Goal: Task Accomplishment & Management: Use online tool/utility

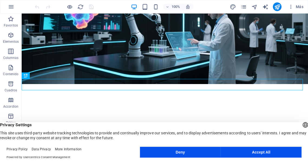
scroll to position [208, 0]
drag, startPoint x: 0, startPoint y: 0, endPoint x: 167, endPoint y: 6, distance: 166.8
click at [167, 6] on icon "button" at bounding box center [168, 7] width 4 height 4
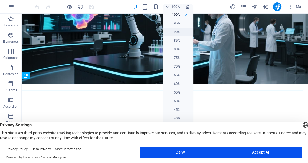
click at [177, 32] on h6 "90%" at bounding box center [174, 32] width 14 height 7
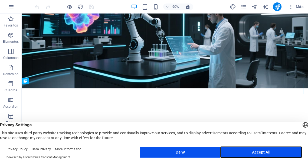
drag, startPoint x: 257, startPoint y: 153, endPoint x: 262, endPoint y: 155, distance: 5.0
click at [257, 153] on button "Accept All" at bounding box center [261, 152] width 81 height 11
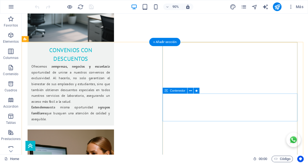
scroll to position [921, 0]
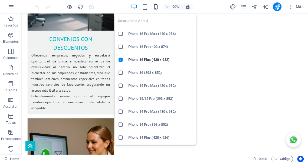
click at [157, 7] on icon "button" at bounding box center [156, 7] width 6 height 6
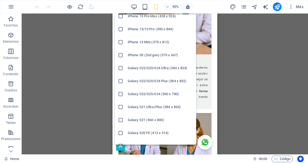
scroll to position [160, 0]
click at [166, 82] on h6 "Galaxy S22/S23/S24 (360 x 780)" at bounding box center [160, 81] width 65 height 7
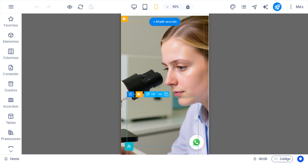
scroll to position [1683, 0]
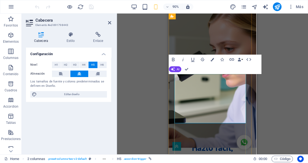
drag, startPoint x: 98, startPoint y: 76, endPoint x: 94, endPoint y: 75, distance: 3.9
click at [98, 75] on icon at bounding box center [98, 74] width 4 height 7
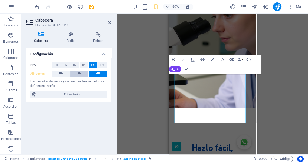
click at [77, 74] on button at bounding box center [79, 74] width 18 height 7
click at [41, 37] on icon at bounding box center [41, 34] width 30 height 5
click at [71, 40] on h4 "Estilo" at bounding box center [72, 37] width 27 height 11
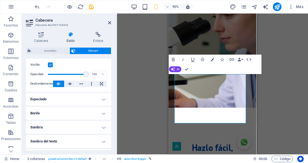
scroll to position [80, 0]
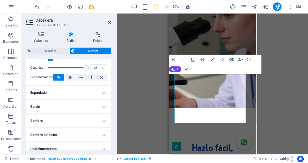
click at [70, 93] on h4 "Espaciado" at bounding box center [68, 92] width 85 height 13
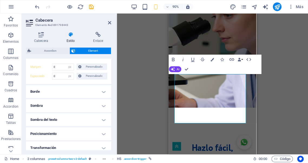
scroll to position [130, 0]
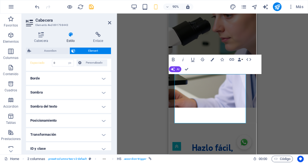
click at [74, 78] on h4 "Borde" at bounding box center [68, 78] width 85 height 13
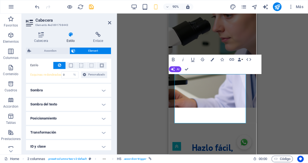
scroll to position [170, 0]
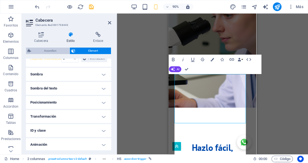
click at [56, 53] on span "Accordion" at bounding box center [50, 51] width 35 height 7
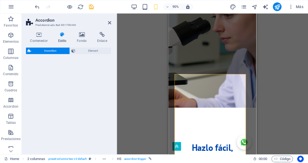
select select "rem"
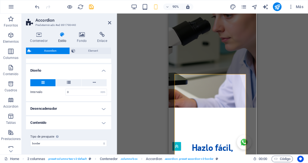
scroll to position [88, 0]
click at [91, 109] on h4 "Desencadenador" at bounding box center [68, 108] width 85 height 13
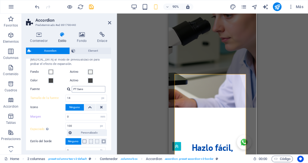
scroll to position [149, 0]
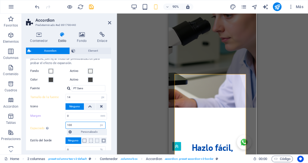
drag, startPoint x: 74, startPoint y: 125, endPoint x: 65, endPoint y: 124, distance: 9.3
click at [65, 124] on div "Espaciado Solo cuando "En cuadro" está activado 100 px rem % vh vw Personalizad…" at bounding box center [68, 129] width 77 height 14
drag, startPoint x: 76, startPoint y: 123, endPoint x: 53, endPoint y: 123, distance: 22.8
click at [53, 123] on div "Espaciado Solo cuando "En cuadro" está activado 10 px rem % vh vw Personalizado…" at bounding box center [68, 129] width 77 height 14
drag, startPoint x: 73, startPoint y: 124, endPoint x: 64, endPoint y: 124, distance: 9.5
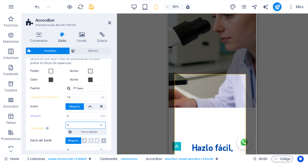
click at [64, 124] on div "Espaciado Solo cuando "En cuadro" está activado 3 px rem % vh vw Personalizado …" at bounding box center [68, 129] width 77 height 14
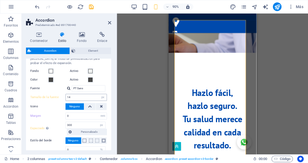
scroll to position [1743, 0]
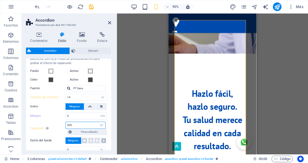
drag, startPoint x: 78, startPoint y: 125, endPoint x: 61, endPoint y: 123, distance: 17.5
click at [61, 123] on div "Espaciado Solo cuando "En cuadro" está activado 300 px rem % vh vw Personalizad…" at bounding box center [68, 129] width 77 height 14
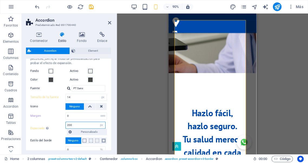
drag, startPoint x: 80, startPoint y: 123, endPoint x: 50, endPoint y: 122, distance: 30.1
click at [50, 122] on div "Espaciado Solo cuando "En cuadro" está activado 200 px rem % vh vw Personalizad…" at bounding box center [68, 129] width 77 height 14
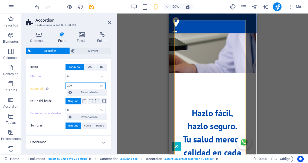
scroll to position [189, 0]
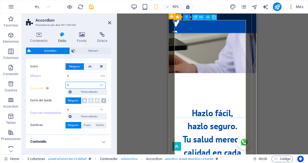
type input "0"
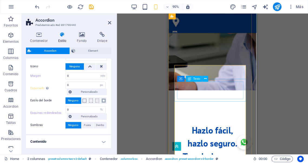
scroll to position [1693, 0]
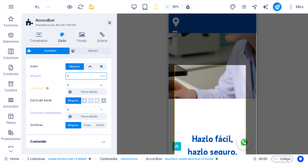
drag, startPoint x: 72, startPoint y: 76, endPoint x: 59, endPoint y: 75, distance: 13.3
click at [59, 75] on div "Margen 0 px rem % vh vw" at bounding box center [68, 76] width 77 height 7
type input "50"
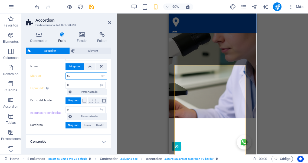
drag, startPoint x: 77, startPoint y: 75, endPoint x: 59, endPoint y: 74, distance: 17.6
click at [59, 74] on div "Margen 50 px rem % vh vw" at bounding box center [68, 76] width 77 height 7
click at [102, 76] on select "px rem % vh vw" at bounding box center [103, 76] width 8 height 7
select select "px"
click at [99, 73] on select "px rem % vh vw" at bounding box center [103, 76] width 8 height 7
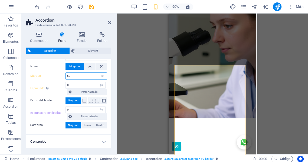
drag, startPoint x: 75, startPoint y: 76, endPoint x: 64, endPoint y: 75, distance: 10.6
click at [64, 75] on div "Margen 50 px rem % vh vw" at bounding box center [68, 76] width 77 height 7
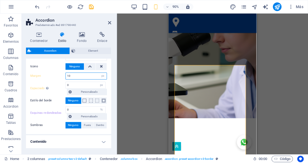
drag, startPoint x: 76, startPoint y: 75, endPoint x: 56, endPoint y: 74, distance: 19.3
click at [56, 74] on div "Margen 10 px rem % vh vw" at bounding box center [68, 76] width 77 height 7
type input "50"
select select "rem"
type input "0"
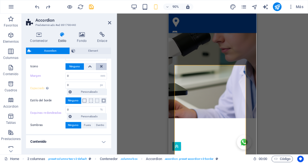
click at [100, 66] on icon at bounding box center [101, 66] width 3 height 7
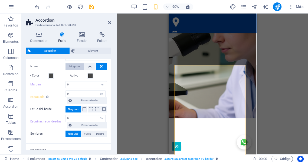
click at [75, 67] on span "Ninguno" at bounding box center [74, 66] width 11 height 7
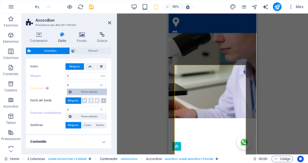
click at [83, 92] on span "Personalizado" at bounding box center [89, 92] width 32 height 7
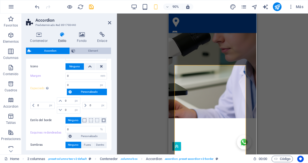
click at [94, 53] on span "Element" at bounding box center [93, 51] width 33 height 7
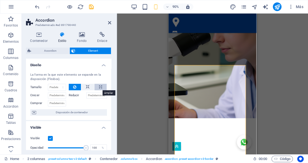
click at [100, 87] on icon at bounding box center [100, 87] width 3 height 7
type input "100"
select select "%"
click at [88, 86] on icon at bounding box center [88, 87] width 4 height 7
click at [76, 86] on icon at bounding box center [74, 87] width 3 height 7
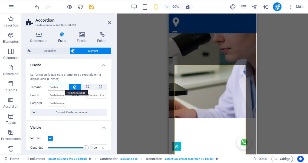
click at [61, 88] on select "Predeterminado automático px % 1/1 1/2 1/3 1/4 1/5 1/6 1/7 1/8 1/9 1/10" at bounding box center [57, 87] width 18 height 7
select select "%"
click at [57, 84] on select "Predeterminado automático px % 1/1 1/2 1/3 1/4 1/5 1/6 1/7 1/8 1/9 1/10" at bounding box center [57, 87] width 18 height 7
type input "100"
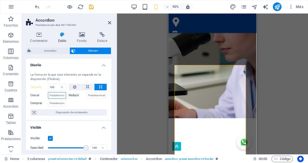
click at [62, 95] on input "Crecer" at bounding box center [57, 95] width 18 height 7
type input "0"
click at [82, 104] on div at bounding box center [88, 103] width 38 height 8
click at [95, 96] on input "Reducir" at bounding box center [96, 95] width 21 height 7
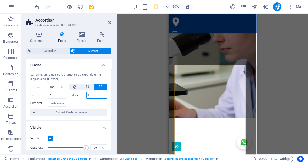
type input "0"
click at [89, 101] on div at bounding box center [88, 103] width 38 height 8
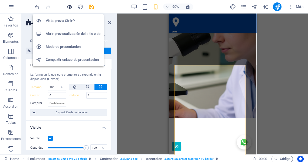
click at [70, 7] on icon "button" at bounding box center [70, 7] width 6 height 6
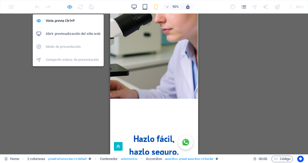
drag, startPoint x: 69, startPoint y: 8, endPoint x: 128, endPoint y: 1, distance: 59.4
click at [69, 7] on icon "button" at bounding box center [70, 7] width 6 height 6
select select "%"
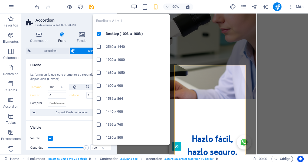
click at [133, 6] on icon "button" at bounding box center [134, 7] width 6 height 6
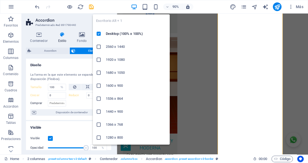
scroll to position [1254, 0]
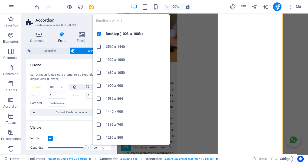
select select "DISABLED_OPTION_VALUE"
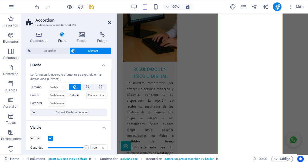
click at [110, 23] on icon at bounding box center [109, 23] width 3 height 4
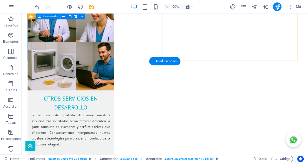
scroll to position [1253, 0]
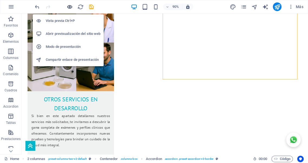
click at [69, 7] on icon "button" at bounding box center [70, 7] width 6 height 6
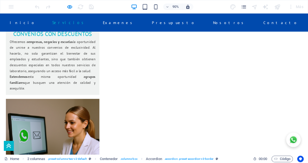
scroll to position [890, 0]
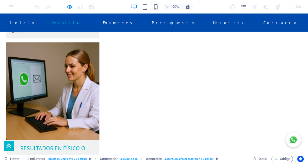
scroll to position [950, 0]
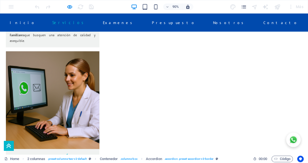
drag, startPoint x: 114, startPoint y: 103, endPoint x: 89, endPoint y: 120, distance: 29.2
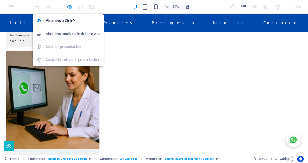
click at [68, 8] on icon "button" at bounding box center [70, 7] width 6 height 6
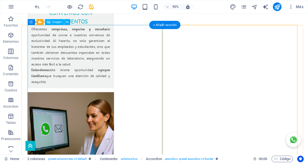
scroll to position [934, 0]
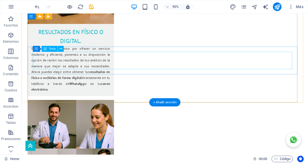
scroll to position [1185, 0]
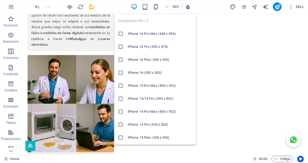
click at [155, 8] on icon "button" at bounding box center [156, 7] width 6 height 6
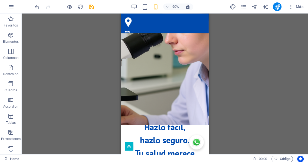
scroll to position [1702, 0]
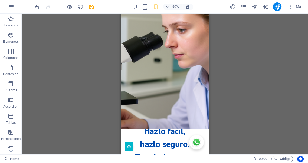
drag, startPoint x: 216, startPoint y: 94, endPoint x: 332, endPoint y: 125, distance: 119.8
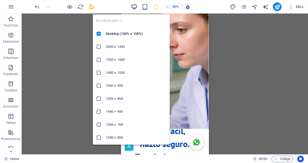
click at [133, 8] on icon "button" at bounding box center [134, 7] width 6 height 6
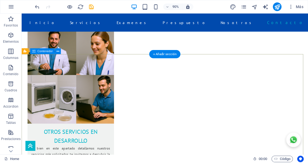
scroll to position [1177, 0]
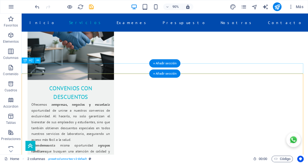
scroll to position [836, 0]
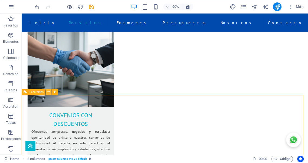
click at [49, 92] on icon at bounding box center [48, 92] width 3 height 5
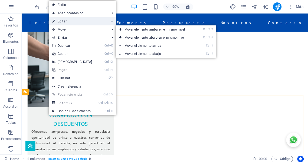
click at [63, 23] on link "⏎ Editar" at bounding box center [72, 21] width 47 height 8
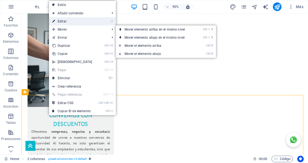
select select "%"
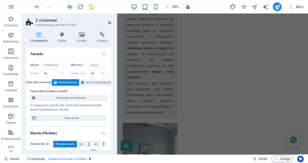
scroll to position [1236, 0]
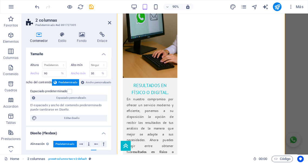
click at [36, 37] on icon at bounding box center [39, 34] width 26 height 5
drag, startPoint x: 53, startPoint y: 75, endPoint x: 28, endPoint y: 71, distance: 25.2
click at [22, 71] on div "Contenedor Estilo Fondo Enlace Tamaño [MEDICAL_DATA] Predeterminado px rem % vh…" at bounding box center [69, 91] width 94 height 127
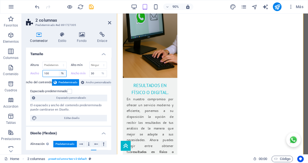
type input "100"
click at [63, 73] on select "Predeterminado px rem % em vh vw" at bounding box center [63, 73] width 8 height 7
select select "default"
click at [59, 70] on select "Predeterminado px rem % em vh vw" at bounding box center [63, 73] width 8 height 7
type input "100"
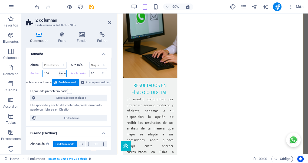
select select "%"
drag, startPoint x: 96, startPoint y: 74, endPoint x: 81, endPoint y: 71, distance: 15.7
click at [81, 71] on div "Ancho mín 30 Ninguno px rem % vh vw" at bounding box center [89, 73] width 36 height 7
type input "0"
click at [94, 83] on span "Ancho personalizado" at bounding box center [98, 82] width 25 height 7
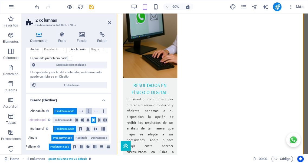
scroll to position [50, 0]
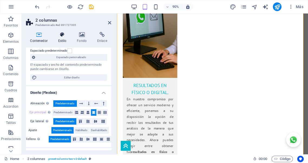
click at [59, 36] on icon at bounding box center [62, 34] width 17 height 5
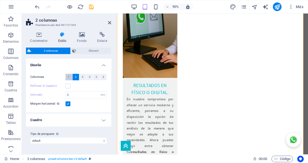
click at [69, 77] on span "1" at bounding box center [69, 77] width 2 height 7
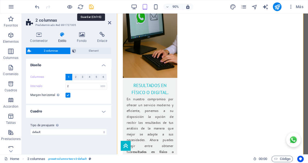
click at [90, 6] on icon "save" at bounding box center [91, 7] width 6 height 6
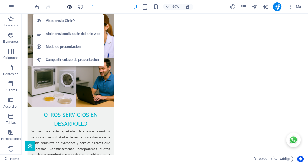
scroll to position [1236, 0]
click at [68, 7] on icon "button" at bounding box center [70, 7] width 6 height 6
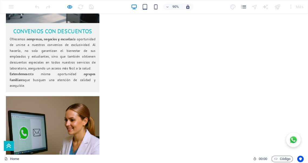
scroll to position [930, 0]
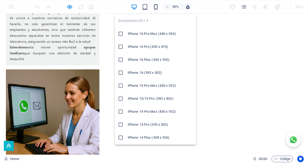
click at [157, 5] on icon "button" at bounding box center [156, 7] width 6 height 6
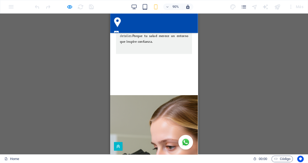
scroll to position [1585, 0]
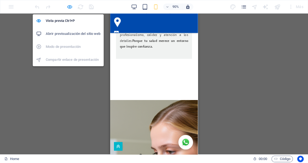
drag, startPoint x: 69, startPoint y: 8, endPoint x: 1, endPoint y: 79, distance: 98.7
click at [69, 8] on icon "button" at bounding box center [70, 7] width 6 height 6
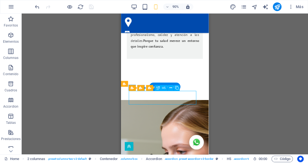
select select "px"
select select "%"
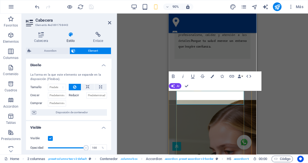
click at [40, 39] on h4 "Cabecera" at bounding box center [42, 37] width 33 height 11
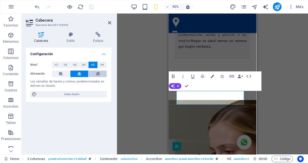
click at [96, 75] on icon at bounding box center [98, 74] width 4 height 7
click at [78, 76] on icon at bounding box center [80, 74] width 4 height 7
click at [71, 41] on h4 "Estilo" at bounding box center [72, 37] width 27 height 11
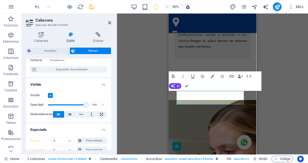
scroll to position [50, 0]
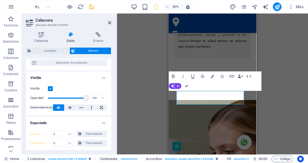
click at [50, 89] on label at bounding box center [50, 88] width 5 height 5
click at [0, 0] on input "Visible" at bounding box center [0, 0] width 0 height 0
click at [50, 89] on label at bounding box center [50, 88] width 5 height 5
click at [0, 0] on input "Visible" at bounding box center [0, 0] width 0 height 0
click at [69, 106] on icon at bounding box center [70, 108] width 4 height 7
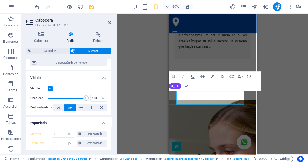
click at [68, 106] on icon at bounding box center [70, 108] width 4 height 7
click at [101, 108] on icon at bounding box center [101, 108] width 3 height 7
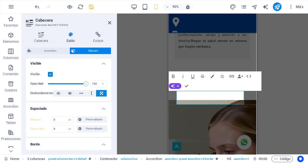
scroll to position [80, 0]
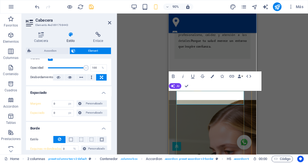
click at [178, 87] on span "AI" at bounding box center [178, 86] width 3 height 3
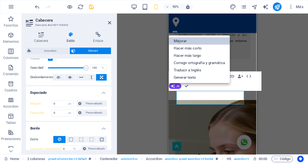
click at [178, 41] on link "Mejorar" at bounding box center [199, 40] width 61 height 7
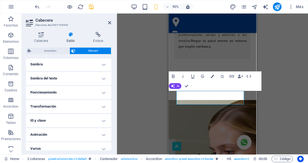
scroll to position [185, 0]
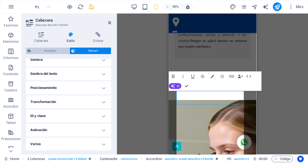
click at [53, 53] on span "Accordion" at bounding box center [50, 51] width 35 height 7
select select "rem"
select select "px"
select select "rem"
select select "px"
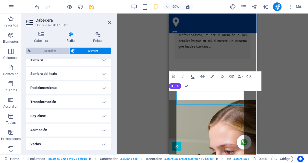
select select "px"
select select "%"
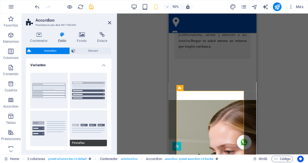
click at [85, 118] on button "Pestañas" at bounding box center [88, 129] width 37 height 36
type input "1"
type input "none"
type input "1"
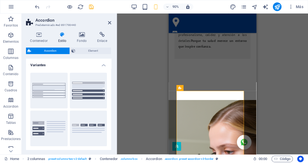
select select "rem"
type input "1"
select select "rem"
type input "1"
select select "rem"
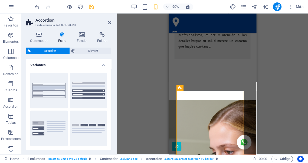
type input "1"
select select "rem"
type input "1"
select select "rem"
select select "px"
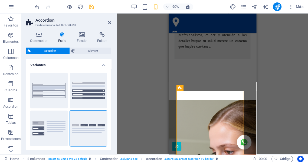
type input "0"
type input "PT Sans"
type input "14"
type input "0"
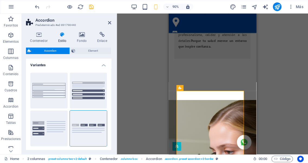
select select "px"
type input "0"
select select "px"
type input "0"
select select "px"
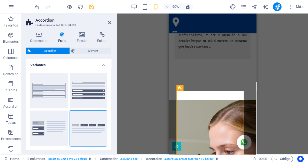
type input "0"
select select "px"
type input "0"
select select "px"
select select "%"
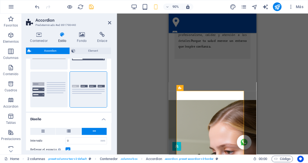
scroll to position [40, 0]
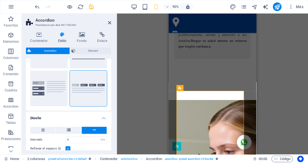
click at [123, 92] on div "H2 Banner Contenedor Banner Separador H5 Tarjetas Imagen Contenedor H4 Texto Co…" at bounding box center [212, 84] width 191 height 141
click at [109, 22] on icon at bounding box center [109, 23] width 3 height 4
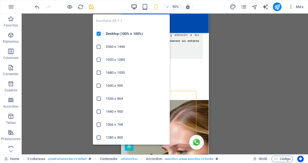
click at [131, 6] on icon "button" at bounding box center [134, 7] width 6 height 6
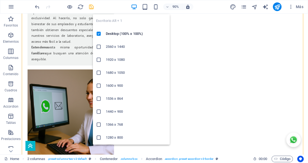
scroll to position [974, 0]
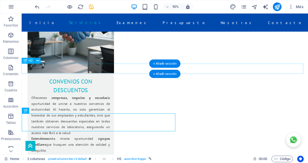
scroll to position [844, 0]
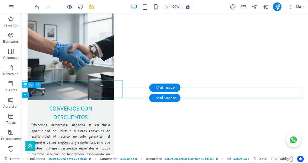
scroll to position [874, 0]
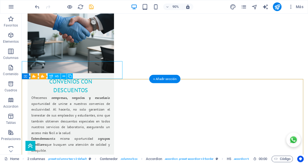
select select "px"
select select "%"
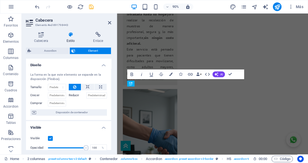
scroll to position [1027, 0]
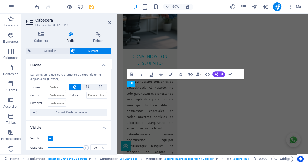
select select "DISABLED_OPTION_VALUE"
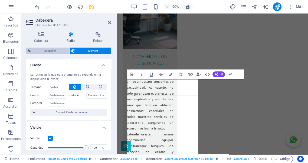
click at [48, 53] on span "Accordion" at bounding box center [50, 51] width 35 height 7
select select "rem"
select select "px"
select select "rem"
select select "px"
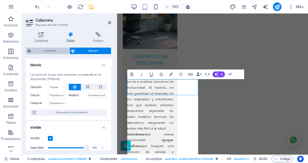
select select "px"
select select "%"
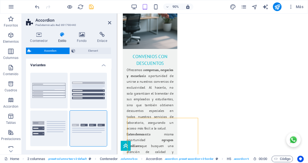
type input "18"
type input "5"
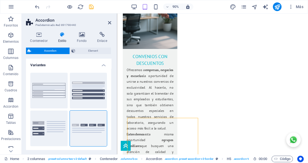
type input "5"
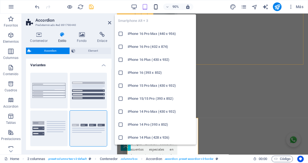
click at [154, 7] on icon "button" at bounding box center [156, 7] width 6 height 6
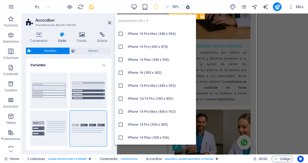
scroll to position [1814, 0]
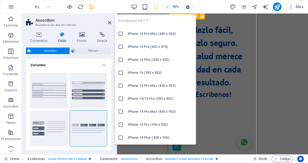
type input "14"
type input "0"
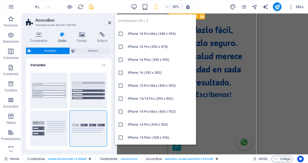
type input "0"
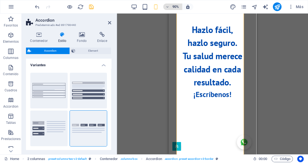
click at [167, 8] on icon "button" at bounding box center [168, 7] width 4 height 4
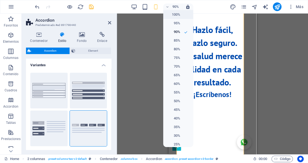
click at [174, 14] on h6 "100%" at bounding box center [174, 14] width 14 height 7
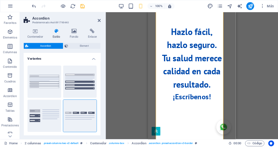
scroll to position [1814, 0]
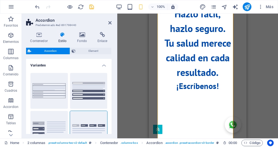
drag, startPoint x: 297, startPoint y: 0, endPoint x: 263, endPoint y: 115, distance: 119.9
click at [263, 115] on div "H2 Banner Contenedor Banner Separador H5 Tarjetas Imagen Contenedor H4 Texto Co…" at bounding box center [197, 76] width 160 height 125
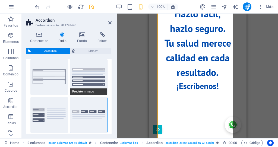
scroll to position [18, 0]
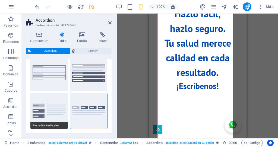
click at [50, 110] on button "Pestañas verticales" at bounding box center [48, 111] width 37 height 36
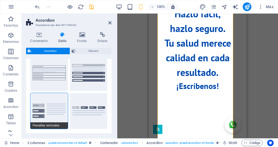
type input "1"
type input "none"
type input "1"
select select "rem"
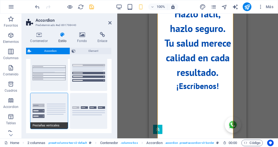
type input "1"
select select "rem"
type input "1"
select select "rem"
type input "1"
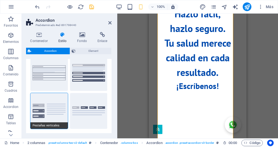
select select "rem"
type input "1"
select select "rem"
select select "px"
type input "0"
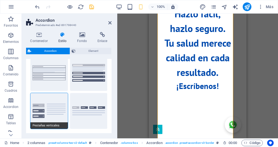
type input "PT Sans"
type input "14"
type input "0"
select select "px"
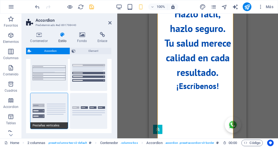
type input "0"
select select "px"
type input "0"
select select "px"
type input "0"
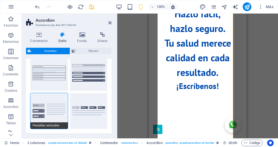
select select "px"
type input "0"
select select "px"
select select "%"
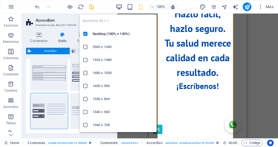
click at [118, 8] on icon "button" at bounding box center [119, 7] width 6 height 6
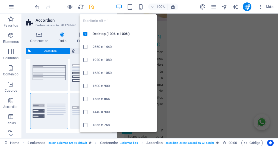
scroll to position [1472, 0]
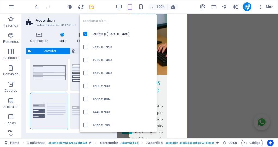
type input "33"
type input "18"
type input "5"
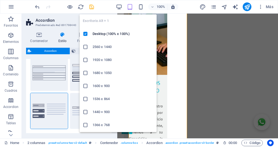
type input "5"
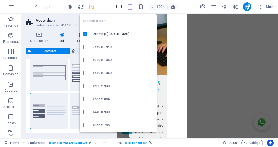
click at [118, 8] on icon "button" at bounding box center [119, 7] width 6 height 6
click at [117, 8] on icon "button" at bounding box center [119, 7] width 6 height 6
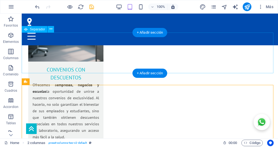
scroll to position [902, 0]
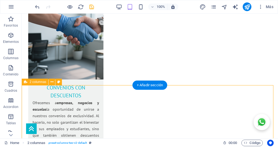
select select "rem"
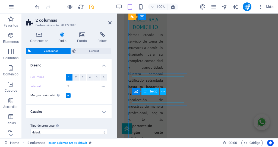
scroll to position [1454, 0]
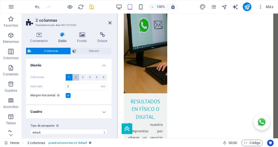
click at [74, 78] on button "2" at bounding box center [76, 77] width 7 height 7
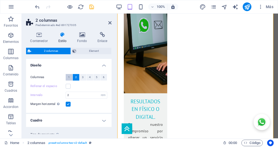
click at [70, 79] on button "1" at bounding box center [69, 77] width 7 height 7
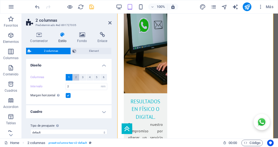
click at [74, 79] on button "2" at bounding box center [76, 77] width 7 height 7
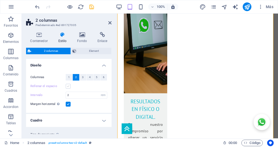
click at [67, 88] on label at bounding box center [68, 86] width 5 height 5
click at [0, 0] on input "Rellenar el espacio" at bounding box center [0, 0] width 0 height 0
click at [68, 105] on label at bounding box center [68, 104] width 5 height 5
click at [0, 0] on input "Margen horizontal Solo si el "Ancho del contenido" de los contenedores no se ha…" at bounding box center [0, 0] width 0 height 0
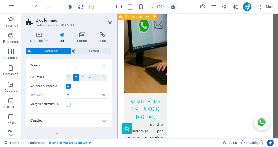
click at [109, 24] on icon at bounding box center [109, 23] width 3 height 4
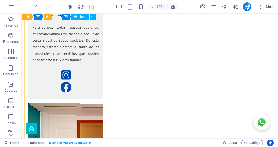
scroll to position [1123, 0]
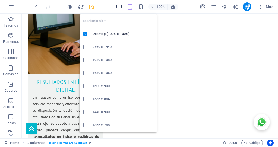
click at [119, 8] on icon "button" at bounding box center [119, 7] width 6 height 6
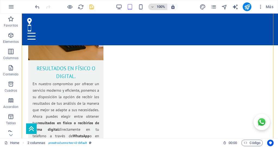
click at [157, 8] on h6 "100%" at bounding box center [160, 7] width 9 height 7
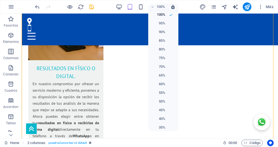
drag, startPoint x: 161, startPoint y: 30, endPoint x: 212, endPoint y: 1, distance: 58.9
click at [162, 30] on h6 "90%" at bounding box center [158, 32] width 14 height 7
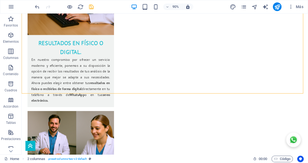
scroll to position [1123, 0]
drag, startPoint x: 289, startPoint y: 14, endPoint x: 195, endPoint y: 24, distance: 95.4
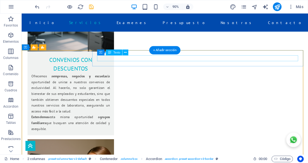
scroll to position [882, 0]
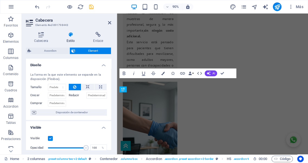
scroll to position [1019, 0]
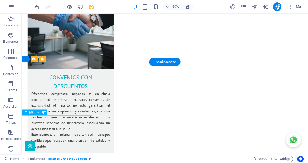
scroll to position [898, 0]
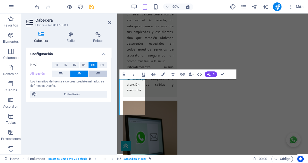
click at [97, 74] on icon at bounding box center [98, 74] width 4 height 7
click at [61, 74] on icon at bounding box center [61, 74] width 4 height 7
click at [79, 74] on icon at bounding box center [80, 74] width 4 height 7
click at [72, 37] on icon at bounding box center [71, 34] width 25 height 5
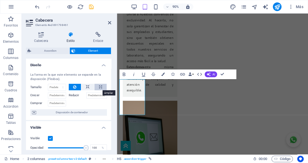
click at [99, 89] on icon at bounding box center [100, 87] width 3 height 7
type input "100"
select select "%"
click at [79, 90] on button at bounding box center [75, 87] width 12 height 7
select select "DISABLED_OPTION_VALUE"
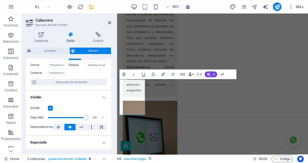
scroll to position [50, 0]
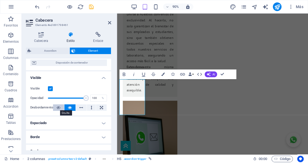
click at [57, 107] on icon at bounding box center [59, 108] width 4 height 7
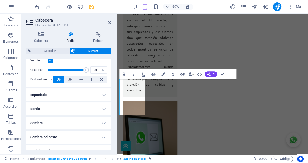
scroll to position [80, 0]
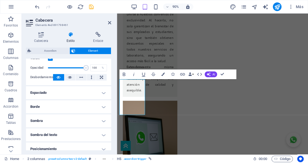
click at [57, 95] on h4 "Espaciado" at bounding box center [68, 92] width 85 height 13
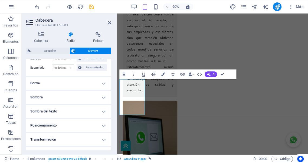
scroll to position [130, 0]
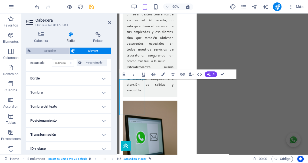
click at [54, 53] on span "Accordion" at bounding box center [50, 51] width 35 height 7
select select "rem"
select select "px"
select select "rem"
select select "px"
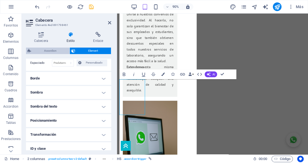
select select "px"
select select "%"
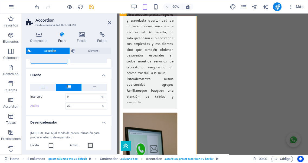
scroll to position [100, 0]
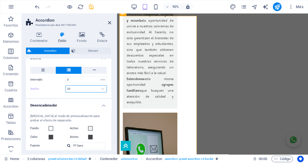
drag, startPoint x: 75, startPoint y: 90, endPoint x: 51, endPoint y: 90, distance: 24.4
click at [51, 90] on div "Ancho 33 %" at bounding box center [68, 89] width 77 height 7
drag, startPoint x: 81, startPoint y: 89, endPoint x: 58, endPoint y: 87, distance: 22.8
click at [49, 90] on div "Ancho 100 %" at bounding box center [68, 89] width 77 height 7
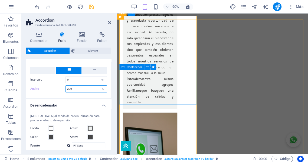
type input "200"
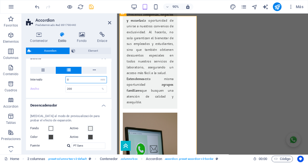
drag, startPoint x: 74, startPoint y: 81, endPoint x: 59, endPoint y: 79, distance: 14.4
click at [59, 79] on div "Intervalo 0 px rem % vh vw" at bounding box center [68, 79] width 77 height 7
drag, startPoint x: 66, startPoint y: 80, endPoint x: 56, endPoint y: 80, distance: 9.8
click at [56, 80] on div "Intervalo 5 px rem % vh vw" at bounding box center [68, 79] width 77 height 7
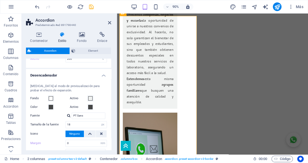
scroll to position [140, 0]
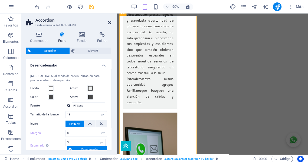
type input "0"
click at [109, 24] on icon at bounding box center [109, 23] width 3 height 4
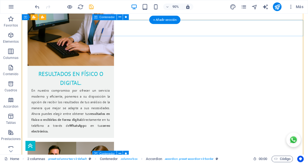
scroll to position [940, 0]
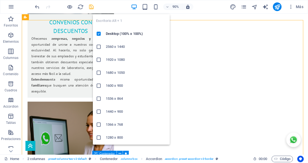
click at [134, 8] on icon "button" at bounding box center [134, 7] width 6 height 6
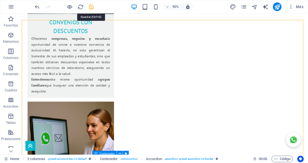
click at [90, 7] on icon "save" at bounding box center [91, 7] width 6 height 6
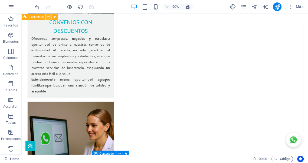
click at [47, 18] on icon at bounding box center [48, 16] width 3 height 5
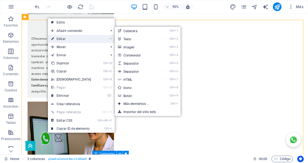
click at [63, 40] on link "⏎ Editar" at bounding box center [71, 39] width 47 height 8
select select "rem"
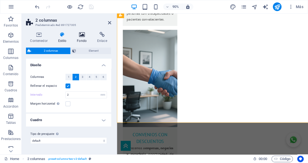
scroll to position [1090, 0]
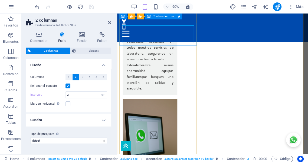
scroll to position [1070, 0]
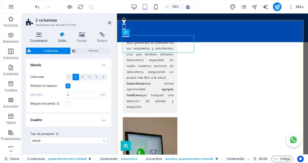
click at [37, 37] on h4 "Contenedor" at bounding box center [40, 37] width 28 height 11
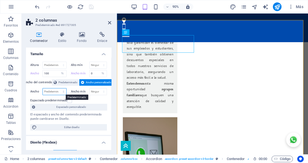
click at [61, 92] on select "Predeterminado px rem % em vh vw" at bounding box center [55, 92] width 24 height 7
select select "%"
click at [58, 89] on select "Predeterminado px rem % em vh vw" at bounding box center [55, 92] width 24 height 7
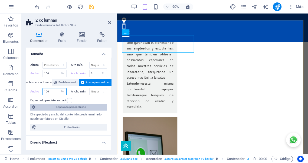
type input "100"
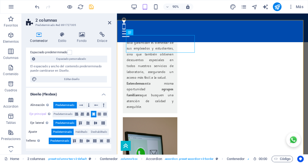
scroll to position [60, 0]
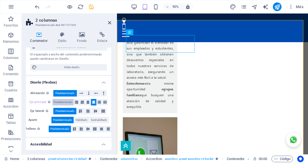
click at [62, 105] on span "Predeterminado" at bounding box center [63, 102] width 19 height 7
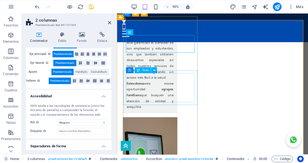
scroll to position [123, 0]
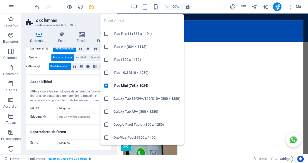
click at [145, 9] on icon "button" at bounding box center [145, 7] width 6 height 6
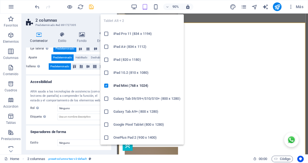
scroll to position [1067, 0]
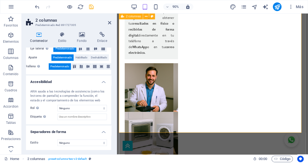
scroll to position [1408, 0]
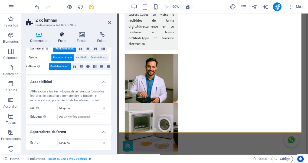
click at [62, 37] on h4 "Estilo" at bounding box center [63, 37] width 19 height 11
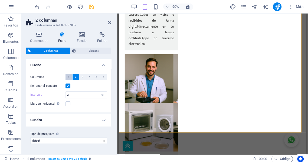
click at [69, 77] on span "1" at bounding box center [69, 77] width 2 height 7
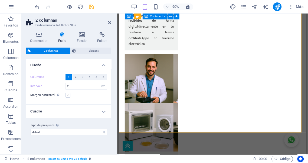
click at [68, 94] on label at bounding box center [68, 95] width 5 height 5
click at [0, 0] on input "Margen horizontal Solo si el "Ancho del contenido" de los contenedores no se ha…" at bounding box center [0, 0] width 0 height 0
click at [68, 94] on label at bounding box center [68, 95] width 5 height 5
click at [0, 0] on input "Margen horizontal Solo si el "Ancho del contenido" de los contenedores no se ha…" at bounding box center [0, 0] width 0 height 0
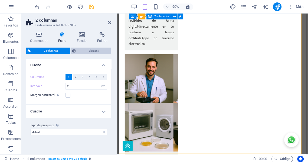
click at [91, 52] on span "Element" at bounding box center [94, 51] width 32 height 7
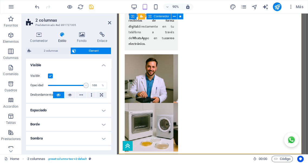
click at [62, 112] on h4 "Espaciado" at bounding box center [68, 110] width 85 height 13
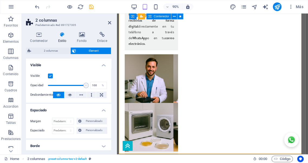
click at [62, 112] on h4 "Espaciado" at bounding box center [68, 109] width 85 height 10
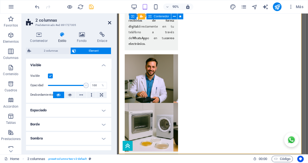
drag, startPoint x: 109, startPoint y: 24, endPoint x: 41, endPoint y: 11, distance: 68.6
click at [109, 24] on icon at bounding box center [109, 23] width 3 height 4
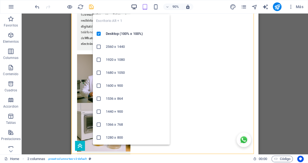
click at [134, 6] on icon "button" at bounding box center [134, 7] width 6 height 6
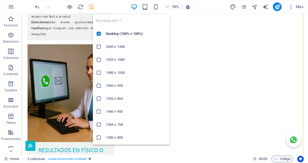
scroll to position [1002, 0]
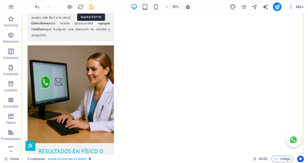
click at [89, 8] on icon "save" at bounding box center [91, 7] width 6 height 6
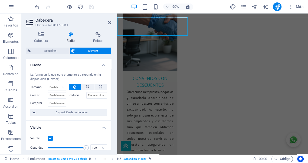
scroll to position [1117, 0]
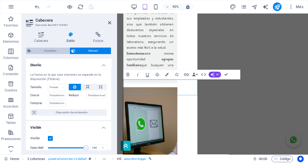
click at [48, 53] on span "Accordion" at bounding box center [50, 51] width 35 height 7
select select "rem"
select select "px"
select select "rem"
select select "px"
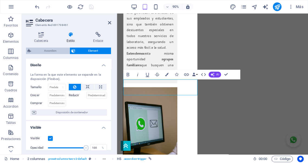
select select "px"
select select "%"
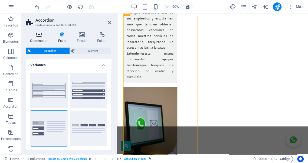
scroll to position [1088, 0]
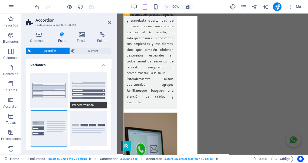
click at [82, 88] on button "Predeterminado" at bounding box center [88, 91] width 37 height 36
type input "1"
type input "none"
type input "1"
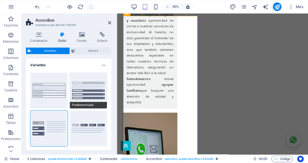
select select "rem"
type input "1"
select select "rem"
type input "1"
select select "rem"
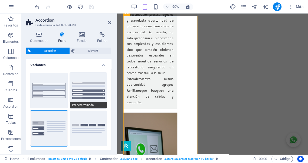
type input "1"
select select "rem"
type input "1"
select select "rem"
select select "px"
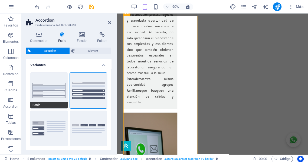
click at [57, 88] on button "Borde" at bounding box center [48, 91] width 37 height 36
type input "0"
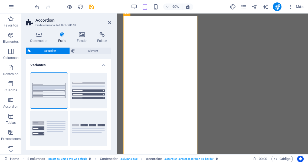
select select "rem"
select select "px"
select select "rem"
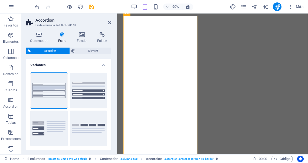
select select "rem"
select select "px"
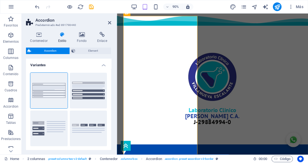
scroll to position [1088, 0]
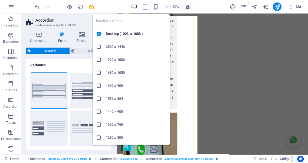
click at [134, 7] on icon "button" at bounding box center [134, 7] width 6 height 6
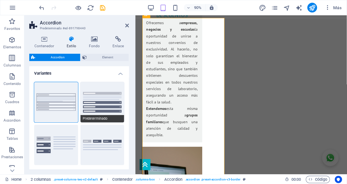
scroll to position [1086, 0]
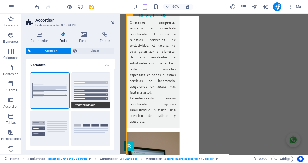
drag, startPoint x: 115, startPoint y: 83, endPoint x: 86, endPoint y: 81, distance: 29.3
click at [86, 81] on aside "Accordion Predeterminado #ed-891798440 Contenedor Estilo Fondo Enlace Tamaño Al…" at bounding box center [71, 84] width 99 height 141
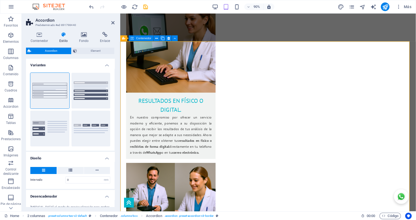
scroll to position [971, 0]
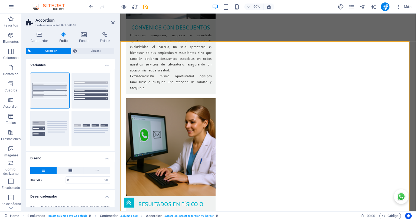
click at [253, 10] on div "90%" at bounding box center [243, 6] width 63 height 9
click at [256, 6] on h6 "90%" at bounding box center [257, 7] width 9 height 7
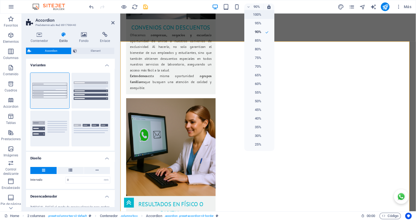
click at [260, 16] on h6 "100%" at bounding box center [255, 14] width 14 height 7
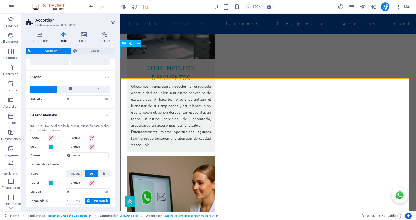
scroll to position [931, 0]
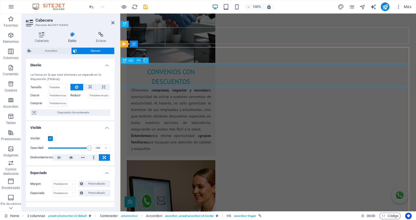
scroll to position [962, 0]
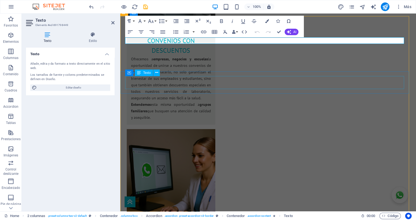
scroll to position [993, 0]
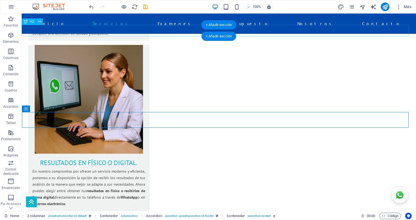
scroll to position [921, 0]
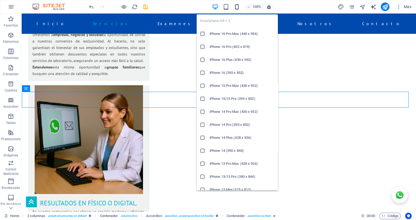
click at [235, 9] on icon "button" at bounding box center [237, 7] width 6 height 6
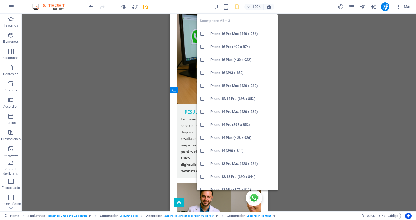
scroll to position [1664, 0]
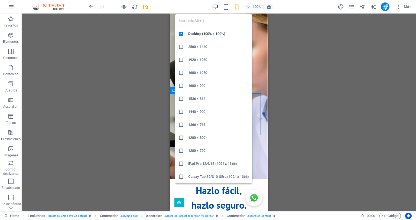
click at [213, 5] on icon "button" at bounding box center [215, 7] width 6 height 6
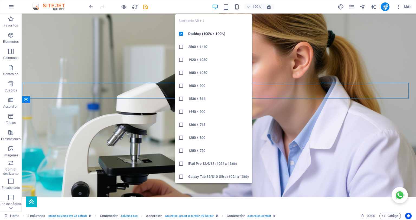
scroll to position [930, 0]
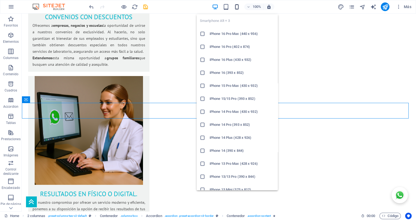
click at [237, 8] on icon "button" at bounding box center [237, 7] width 6 height 6
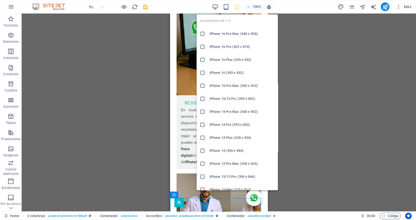
scroll to position [1559, 0]
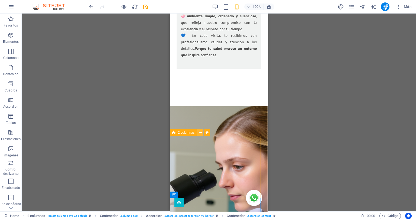
click at [201, 133] on icon at bounding box center [200, 133] width 3 height 6
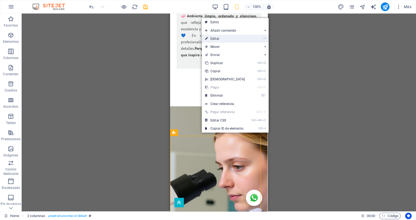
click at [218, 38] on link "⏎ Editar" at bounding box center [225, 39] width 47 height 8
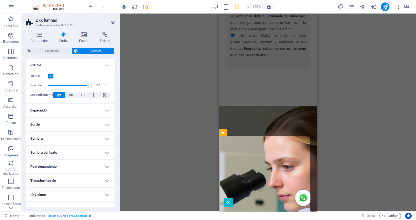
click at [80, 117] on h4 "Espaciado" at bounding box center [70, 110] width 89 height 13
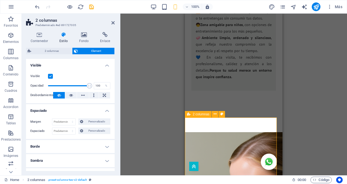
click at [197, 115] on span "2 columnas" at bounding box center [201, 113] width 17 height 3
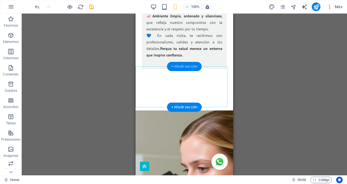
click at [187, 66] on div "+ Añadir sección" at bounding box center [184, 66] width 35 height 9
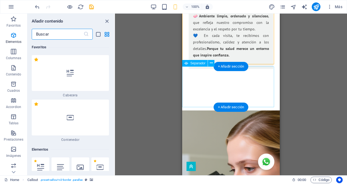
scroll to position [1765, 0]
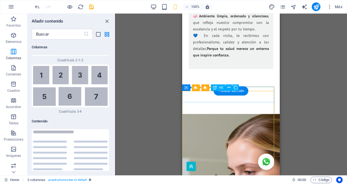
scroll to position [1581, 0]
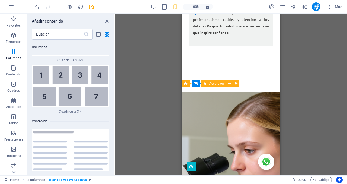
click at [213, 84] on span "Accordion" at bounding box center [216, 83] width 14 height 3
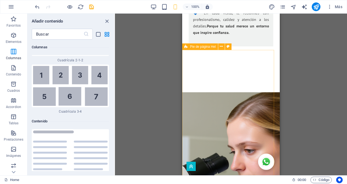
click at [187, 47] on icon at bounding box center [186, 46] width 4 height 7
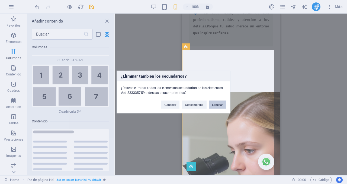
drag, startPoint x: 37, startPoint y: 83, endPoint x: 219, endPoint y: 104, distance: 183.2
click at [219, 104] on button "Eliminar" at bounding box center [217, 105] width 17 height 8
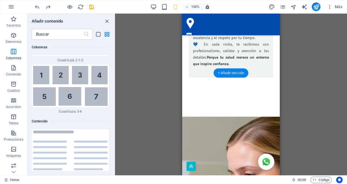
scroll to position [1547, 0]
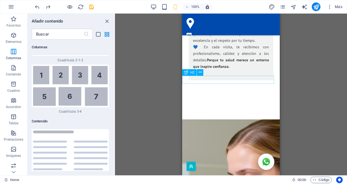
click at [221, 72] on div "+ Añadir sección" at bounding box center [231, 75] width 35 height 9
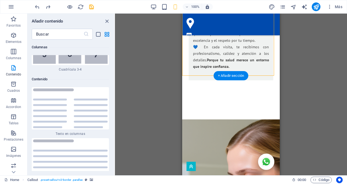
scroll to position [1832, 0]
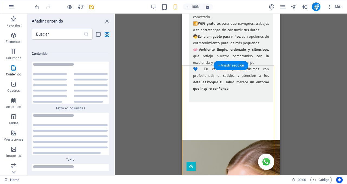
scroll to position [1559, 0]
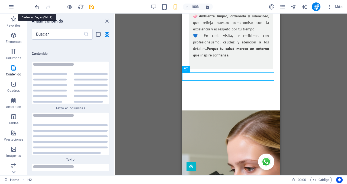
click at [37, 8] on icon "undo" at bounding box center [37, 7] width 6 height 6
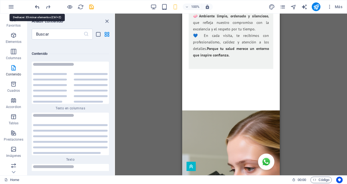
click at [37, 8] on icon "undo" at bounding box center [37, 7] width 6 height 6
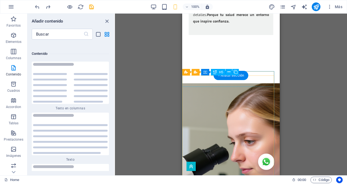
scroll to position [17, 0]
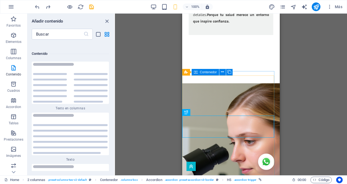
click at [199, 72] on div "Contenedor" at bounding box center [205, 72] width 27 height 7
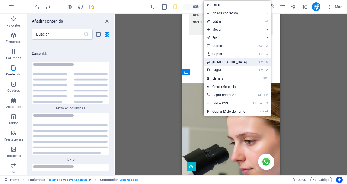
drag, startPoint x: 214, startPoint y: 61, endPoint x: 33, endPoint y: 47, distance: 182.1
click at [214, 61] on link "Ctrl X Cortar" at bounding box center [227, 62] width 47 height 8
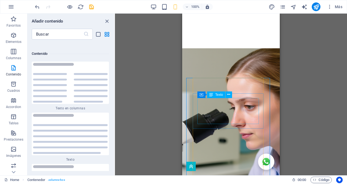
scroll to position [1638, 0]
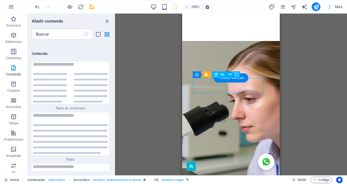
scroll to position [17, 0]
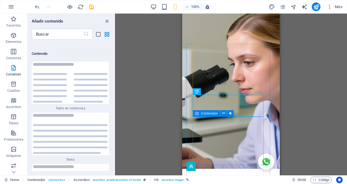
scroll to position [1672, 0]
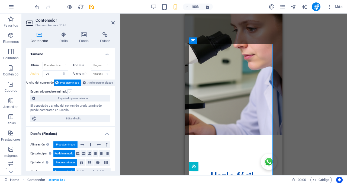
click at [69, 92] on label at bounding box center [69, 91] width 5 height 5
click at [0, 0] on input "Espaciado predeterminado" at bounding box center [0, 0] width 0 height 0
click at [62, 74] on select "Predeterminado px rem % em vh vw" at bounding box center [64, 73] width 8 height 7
select select "default"
click at [60, 70] on select "Predeterminado px rem % em vh vw" at bounding box center [64, 73] width 8 height 7
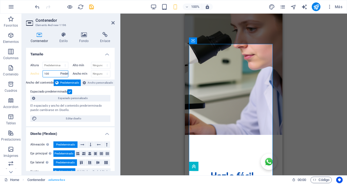
type input "100"
select select "%"
click at [62, 76] on select "Predeterminado px rem % em vh vw" at bounding box center [64, 73] width 8 height 7
select select "default"
click at [60, 70] on select "Predeterminado px rem % em vh vw" at bounding box center [64, 73] width 8 height 7
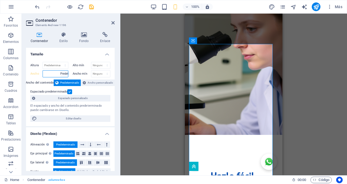
type input "100"
select select "%"
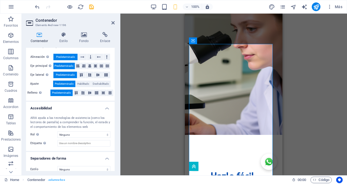
scroll to position [93, 0]
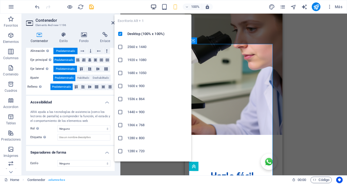
click at [152, 8] on icon "button" at bounding box center [153, 7] width 6 height 6
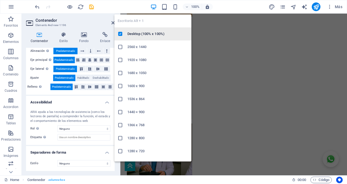
scroll to position [0, 0]
type input "40"
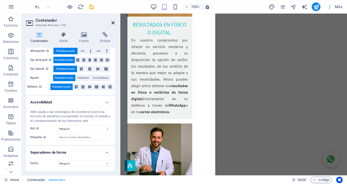
click at [112, 23] on icon at bounding box center [112, 23] width 3 height 4
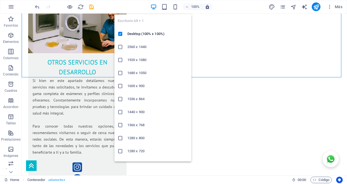
scroll to position [1280, 0]
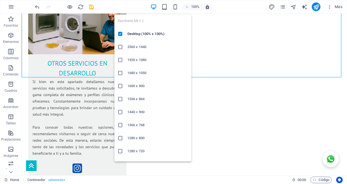
click at [152, 7] on icon "button" at bounding box center [153, 7] width 6 height 6
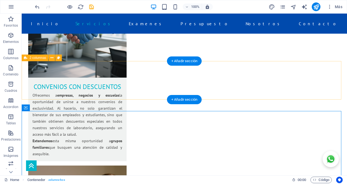
scroll to position [918, 0]
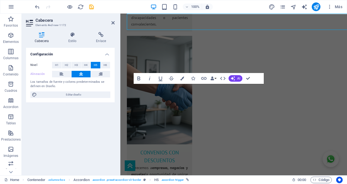
scroll to position [1057, 0]
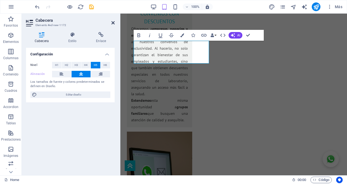
drag, startPoint x: 112, startPoint y: 23, endPoint x: 104, endPoint y: 18, distance: 10.3
click at [112, 23] on icon at bounding box center [112, 23] width 3 height 4
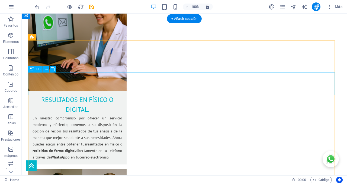
scroll to position [987, 0]
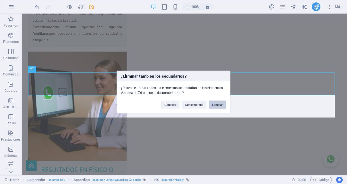
click at [212, 105] on button "Eliminar" at bounding box center [217, 105] width 17 height 8
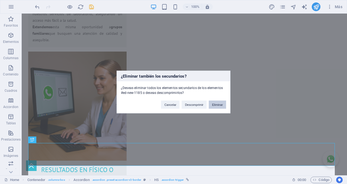
click at [222, 105] on button "Eliminar" at bounding box center [217, 105] width 17 height 8
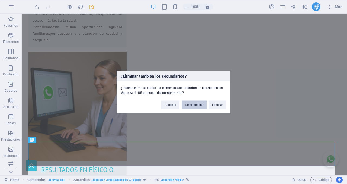
click at [189, 107] on button "Descomprimir" at bounding box center [194, 105] width 25 height 8
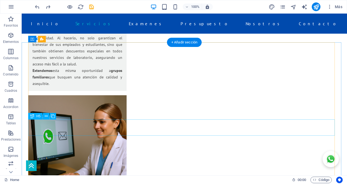
scroll to position [942, 0]
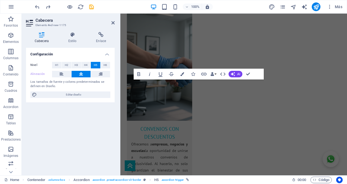
scroll to position [1048, 0]
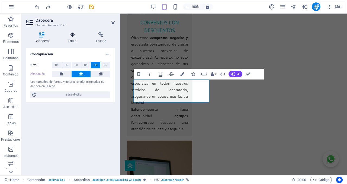
click at [69, 41] on h4 "Estilo" at bounding box center [74, 37] width 28 height 11
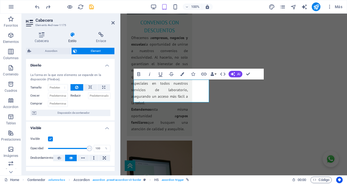
click at [98, 52] on span "Element" at bounding box center [96, 51] width 34 height 7
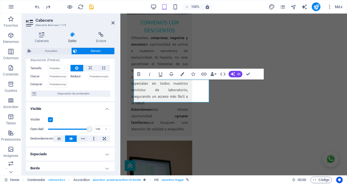
scroll to position [22, 0]
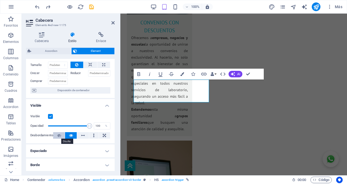
click at [58, 135] on icon at bounding box center [59, 135] width 4 height 7
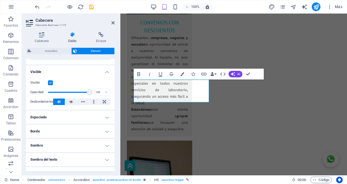
scroll to position [56, 0]
click at [64, 121] on h4 "Espaciado" at bounding box center [70, 116] width 89 height 13
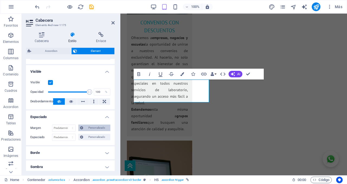
click at [90, 127] on span "Personalizado" at bounding box center [97, 127] width 24 height 7
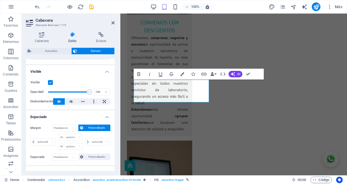
click at [90, 127] on span "Personalizado" at bounding box center [97, 127] width 24 height 7
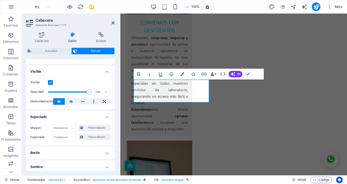
click at [99, 141] on div "Margen Predeterminado automático px % rem vw vh Personalizado Personalizado aut…" at bounding box center [70, 132] width 89 height 25
click at [100, 139] on span "Personalizado" at bounding box center [97, 137] width 24 height 7
click at [100, 138] on span "Personalizado" at bounding box center [97, 137] width 24 height 7
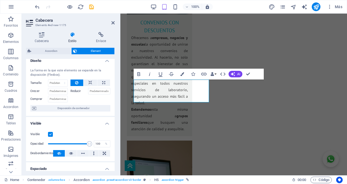
scroll to position [0, 0]
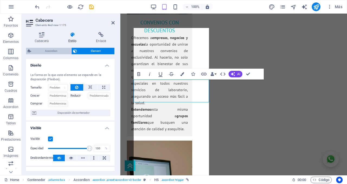
click at [53, 53] on span "Accordion" at bounding box center [51, 51] width 37 height 7
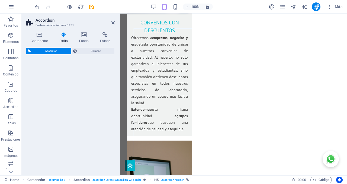
select select "rem"
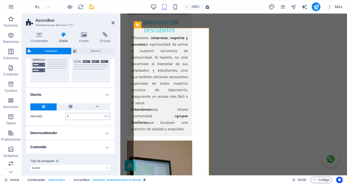
scroll to position [68, 0]
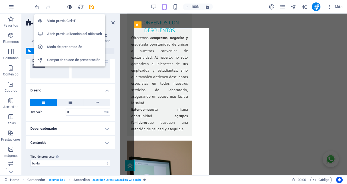
click at [69, 7] on icon "button" at bounding box center [70, 7] width 6 height 6
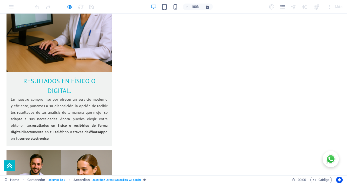
scroll to position [1046, 0]
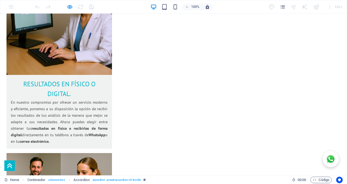
scroll to position [1030, 0]
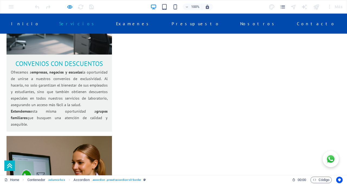
scroll to position [861, 0]
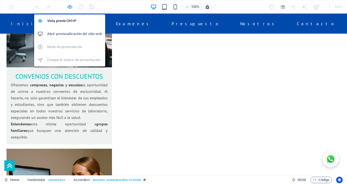
click at [68, 8] on icon "button" at bounding box center [70, 7] width 6 height 6
select select "rem"
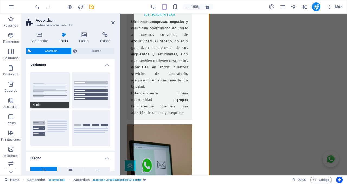
scroll to position [0, 0]
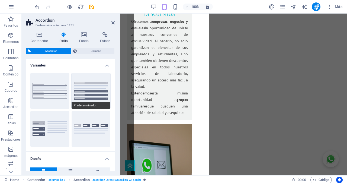
click at [78, 97] on button "Predeterminado" at bounding box center [91, 91] width 39 height 36
type input "1"
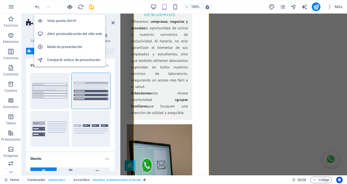
click at [69, 8] on icon "button" at bounding box center [70, 7] width 6 height 6
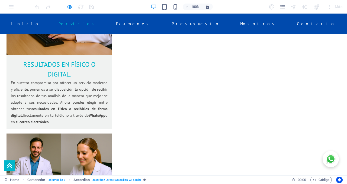
scroll to position [1029, 0]
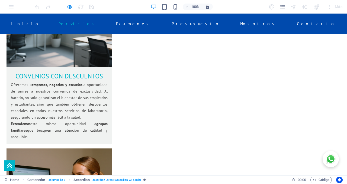
scroll to position [861, 0]
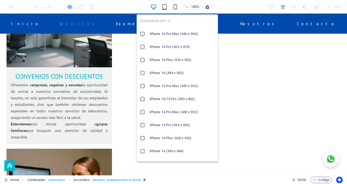
click at [173, 8] on icon "button" at bounding box center [175, 7] width 6 height 6
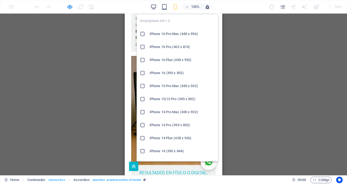
scroll to position [1661, 0]
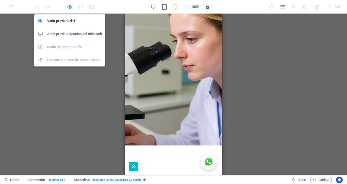
click at [68, 8] on icon "button" at bounding box center [70, 7] width 6 height 6
select select "rem"
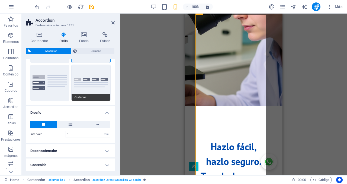
scroll to position [68, 0]
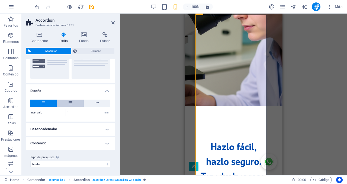
click at [69, 103] on icon at bounding box center [71, 102] width 4 height 7
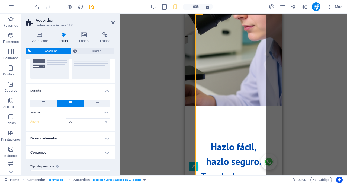
click at [95, 99] on div "Intervalo 1 px rem % vh vw Ancho 100 % Rellenar el espacio Solo para el modo es…" at bounding box center [70, 112] width 91 height 37
click at [98, 102] on icon at bounding box center [97, 102] width 3 height 7
click at [73, 102] on button at bounding box center [70, 102] width 27 height 7
click at [94, 102] on button at bounding box center [97, 102] width 26 height 7
click at [68, 121] on label at bounding box center [68, 121] width 5 height 5
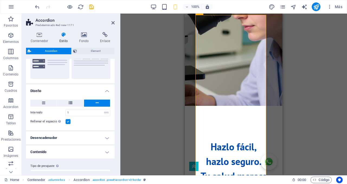
click at [0, 0] on input "Rellenar el espacio Solo para el modo escritorio y tablet" at bounding box center [0, 0] width 0 height 0
drag, startPoint x: 71, startPoint y: 113, endPoint x: 64, endPoint y: 112, distance: 7.1
click at [64, 112] on div "Intervalo 1 px rem % vh vw" at bounding box center [70, 112] width 80 height 7
drag, startPoint x: 74, startPoint y: 112, endPoint x: 67, endPoint y: 112, distance: 6.8
click at [67, 112] on input "10" at bounding box center [88, 112] width 44 height 7
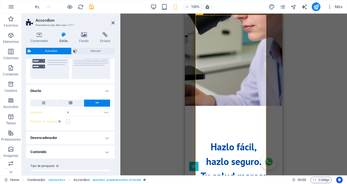
click at [67, 121] on label at bounding box center [68, 121] width 5 height 5
click at [0, 0] on input "Rellenar el espacio Solo para el modo escritorio y tablet" at bounding box center [0, 0] width 0 height 0
drag, startPoint x: 76, startPoint y: 114, endPoint x: 60, endPoint y: 113, distance: 15.7
click at [60, 113] on div "Intervalo 0 px rem % vh vw" at bounding box center [70, 112] width 80 height 7
type input "1"
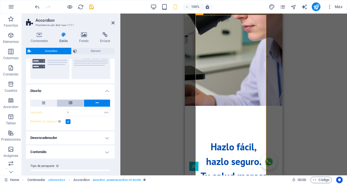
click at [72, 104] on button at bounding box center [70, 102] width 27 height 7
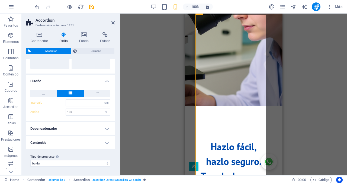
click at [56, 131] on h4 "Desencadenador" at bounding box center [70, 128] width 89 height 13
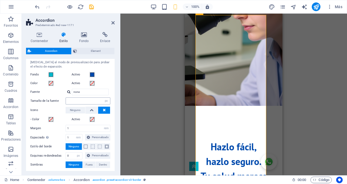
scroll to position [157, 0]
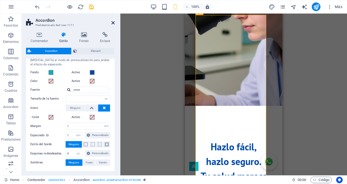
click at [111, 24] on icon at bounding box center [112, 23] width 3 height 4
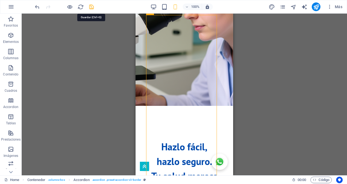
click at [90, 8] on icon "save" at bounding box center [91, 7] width 6 height 6
select select "rem"
select select "px"
select select "rem"
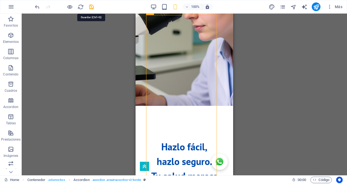
select select "px"
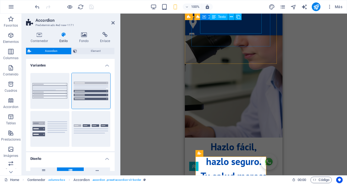
scroll to position [1559, 0]
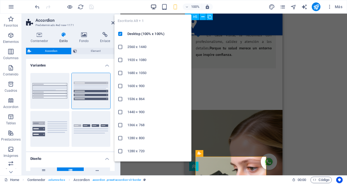
click at [151, 7] on icon "button" at bounding box center [153, 7] width 6 height 6
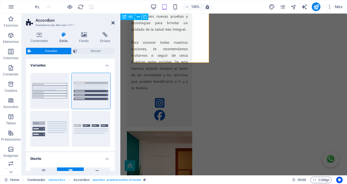
type input "33"
click at [112, 23] on icon at bounding box center [112, 23] width 3 height 4
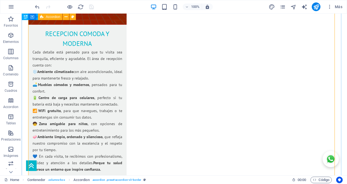
scroll to position [1035, 0]
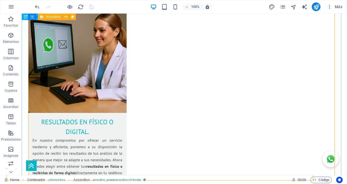
select select "rem"
select select "px"
select select "rem"
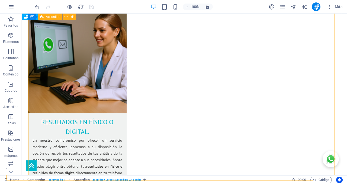
select select "rem"
select select "px"
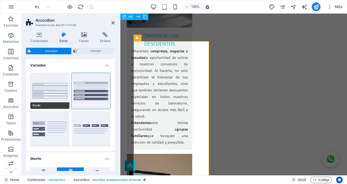
click at [35, 91] on button "Borde" at bounding box center [49, 91] width 39 height 36
type input "0"
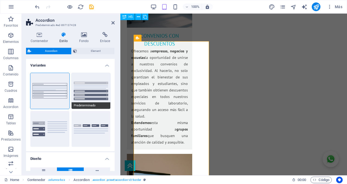
click at [99, 96] on button "Predeterminado" at bounding box center [91, 91] width 39 height 36
type input "1"
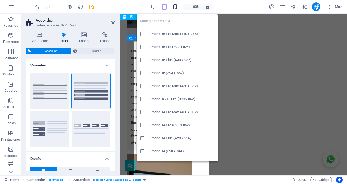
click at [174, 9] on icon "button" at bounding box center [175, 7] width 6 height 6
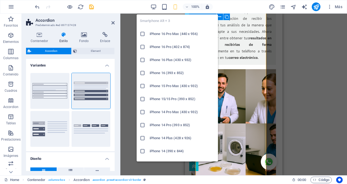
scroll to position [1851, 0]
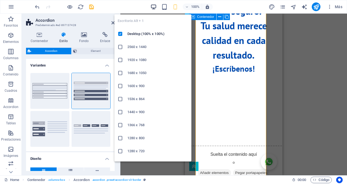
click at [152, 9] on icon "button" at bounding box center [153, 7] width 6 height 6
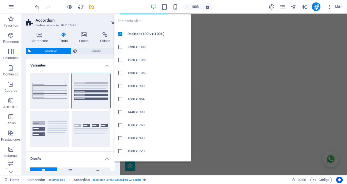
scroll to position [1242, 0]
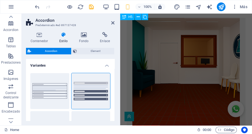
scroll to position [75, 0]
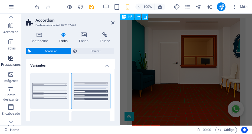
drag, startPoint x: 8, startPoint y: 62, endPoint x: 7, endPoint y: 58, distance: 4.7
click at [8, 63] on p "Prestaciones" at bounding box center [10, 64] width 19 height 4
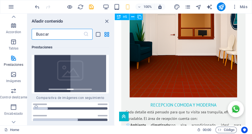
scroll to position [4460, 0]
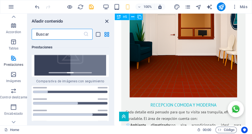
click at [107, 20] on icon "close panel" at bounding box center [107, 21] width 6 height 6
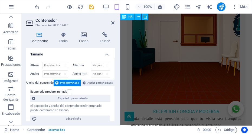
scroll to position [1802, 0]
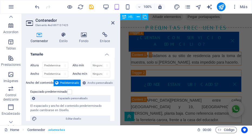
type input "100"
select select "%"
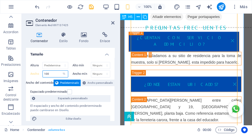
drag, startPoint x: 48, startPoint y: 74, endPoint x: 30, endPoint y: 73, distance: 18.7
click at [30, 73] on div "Altura Predeterminado px rem % vh vw Alto mín Ninguno px rem % vh vw Ancho 100 …" at bounding box center [70, 91] width 89 height 69
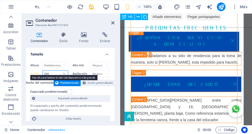
type input "200"
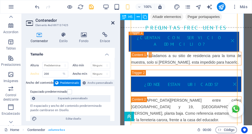
drag, startPoint x: 113, startPoint y: 23, endPoint x: 27, endPoint y: 44, distance: 88.7
click at [113, 23] on icon at bounding box center [112, 23] width 3 height 4
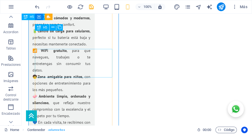
scroll to position [1220, 0]
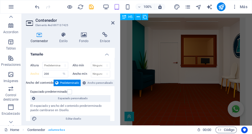
scroll to position [1802, 0]
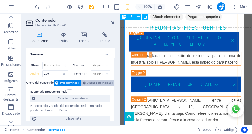
click at [98, 83] on span "Ancho personalizado" at bounding box center [100, 82] width 25 height 7
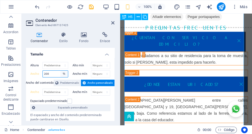
click at [63, 74] on select "Predeterminado px rem % em vh vw" at bounding box center [64, 73] width 8 height 7
select select "default"
click at [60, 70] on select "Predeterminado px rem % em vh vw" at bounding box center [64, 73] width 8 height 7
type input "200"
select select "%"
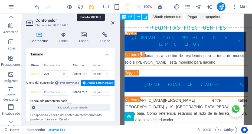
drag, startPoint x: 92, startPoint y: 7, endPoint x: 44, endPoint y: 21, distance: 49.5
click at [92, 7] on icon "save" at bounding box center [91, 7] width 6 height 6
select select "rem"
select select "px"
select select "rem"
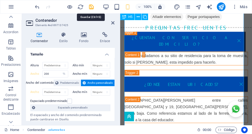
select select "rem"
select select "px"
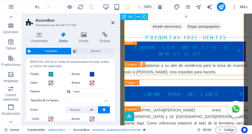
scroll to position [148, 0]
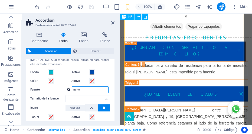
drag, startPoint x: 74, startPoint y: 88, endPoint x: 65, endPoint y: 88, distance: 8.7
click at [66, 88] on div "none" at bounding box center [88, 89] width 45 height 7
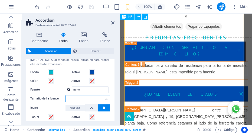
click at [76, 98] on input "number" at bounding box center [88, 98] width 44 height 7
type input "14"
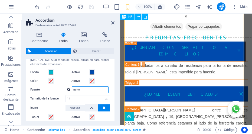
drag, startPoint x: 83, startPoint y: 89, endPoint x: 56, endPoint y: 88, distance: 27.4
click at [56, 88] on div "Fuente none" at bounding box center [70, 89] width 80 height 7
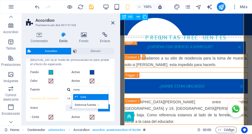
scroll to position [1790, 0]
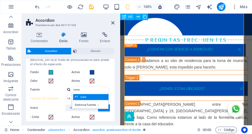
click at [78, 96] on div "PT Sans" at bounding box center [91, 97] width 36 height 6
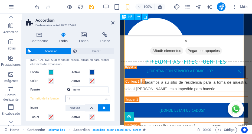
type input "PT Sans"
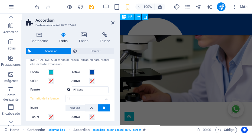
scroll to position [1395, 0]
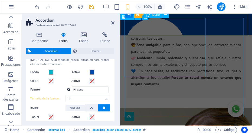
click at [148, 29] on figure at bounding box center [186, 63] width 123 height 90
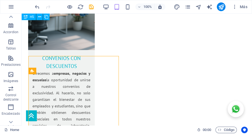
scroll to position [974, 0]
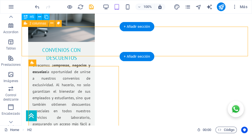
drag, startPoint x: 46, startPoint y: 38, endPoint x: 66, endPoint y: 34, distance: 21.0
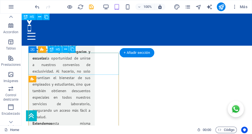
scroll to position [958, 0]
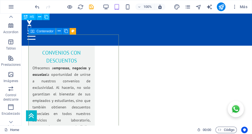
click at [32, 32] on icon at bounding box center [33, 31] width 4 height 7
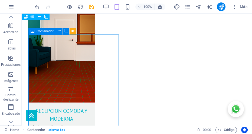
select select "%"
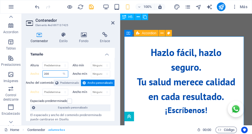
drag, startPoint x: 53, startPoint y: 75, endPoint x: 27, endPoint y: 75, distance: 26.6
click at [27, 75] on div "Altura Predeterminado px rem % vh vw Alto mín Ninguno px rem % vh vw Ancho 200 …" at bounding box center [70, 96] width 89 height 78
type input "100"
drag, startPoint x: 112, startPoint y: 24, endPoint x: 82, endPoint y: 12, distance: 32.2
click at [112, 24] on icon at bounding box center [112, 23] width 3 height 4
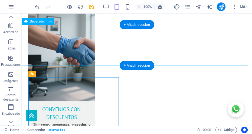
scroll to position [923, 0]
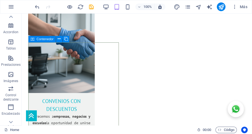
click at [45, 39] on span "Contenedor" at bounding box center [45, 38] width 17 height 3
click at [48, 39] on span "Contenedor" at bounding box center [45, 38] width 17 height 3
select select "%"
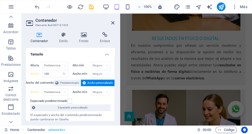
scroll to position [1711, 0]
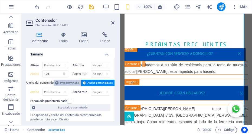
click at [71, 85] on span "Predeterminado" at bounding box center [69, 82] width 19 height 7
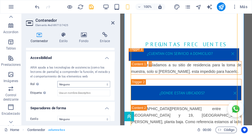
scroll to position [139, 0]
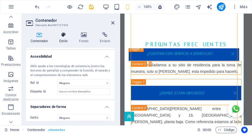
click at [61, 38] on h4 "Estilo" at bounding box center [65, 37] width 20 height 11
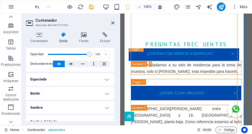
scroll to position [24, 0]
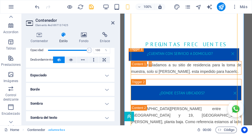
click at [64, 77] on h4 "Espaciado" at bounding box center [70, 75] width 89 height 13
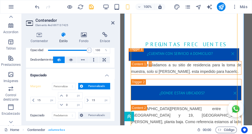
click at [89, 87] on span "Personalizado" at bounding box center [97, 86] width 24 height 7
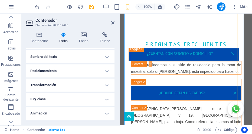
scroll to position [119, 0]
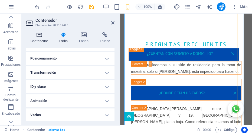
click at [40, 37] on h4 "Contenedor" at bounding box center [40, 37] width 29 height 11
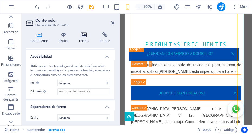
click at [83, 43] on h4 "Fondo" at bounding box center [85, 37] width 21 height 11
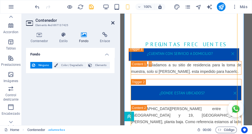
drag, startPoint x: 112, startPoint y: 23, endPoint x: 61, endPoint y: 25, distance: 51.6
click at [112, 23] on icon at bounding box center [112, 23] width 3 height 4
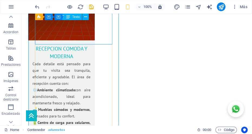
scroll to position [1145, 0]
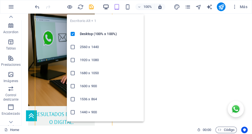
click at [105, 8] on icon "button" at bounding box center [106, 7] width 6 height 6
click at [103, 9] on icon "button" at bounding box center [106, 7] width 6 height 6
click at [104, 7] on icon "button" at bounding box center [106, 7] width 6 height 6
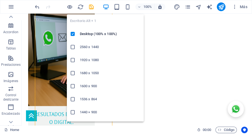
click at [104, 7] on icon "button" at bounding box center [106, 7] width 6 height 6
click at [103, 8] on icon "button" at bounding box center [106, 7] width 6 height 6
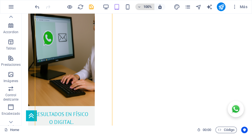
click at [140, 6] on icon "button" at bounding box center [140, 7] width 4 height 4
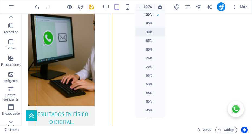
click at [149, 31] on h6 "90%" at bounding box center [146, 32] width 14 height 7
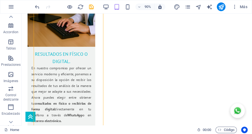
scroll to position [1133, 0]
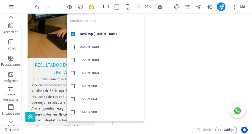
click at [105, 6] on icon "button" at bounding box center [106, 7] width 6 height 6
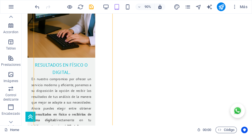
click at [239, 6] on span "Más" at bounding box center [239, 6] width 15 height 5
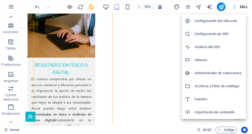
click at [151, 50] on div at bounding box center [126, 67] width 252 height 134
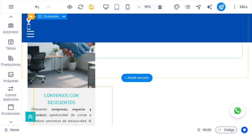
scroll to position [846, 0]
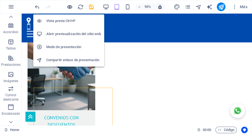
click at [68, 7] on icon "button" at bounding box center [70, 7] width 6 height 6
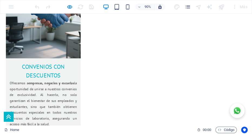
scroll to position [879, 0]
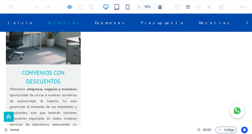
scroll to position [846, 0]
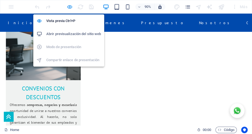
click at [69, 7] on icon "button" at bounding box center [70, 7] width 6 height 6
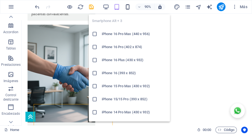
click at [128, 7] on icon "button" at bounding box center [128, 7] width 6 height 6
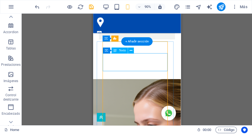
scroll to position [1569, 0]
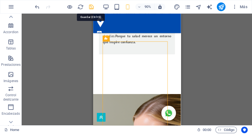
click at [91, 8] on icon "save" at bounding box center [91, 7] width 6 height 6
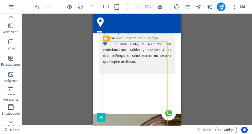
click at [186, 40] on div "Arrastra aquí para reemplazar el contenido existente. Si quieres crear un eleme…" at bounding box center [137, 69] width 231 height 111
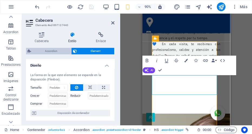
click at [52, 51] on span "Accordion" at bounding box center [51, 51] width 37 height 7
select select "rem"
select select "px"
select select "rem"
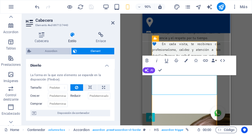
select select "px"
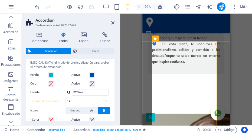
scroll to position [148, 0]
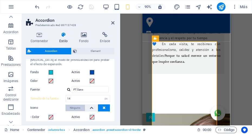
click at [73, 108] on span "Ninguno" at bounding box center [75, 107] width 11 height 7
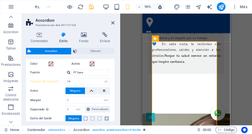
scroll to position [172, 0]
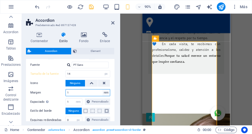
click at [105, 91] on select "px rem % vh vw" at bounding box center [106, 92] width 8 height 7
select select "px"
click at [102, 89] on select "px rem % vh vw" at bounding box center [106, 92] width 8 height 7
type input "16"
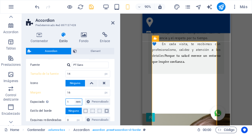
click at [82, 102] on select "px rem % vh vw Personalizado" at bounding box center [79, 101] width 8 height 7
select select "px"
click at [82, 98] on select "px rem % vh vw Personalizado" at bounding box center [79, 101] width 8 height 7
type input "16"
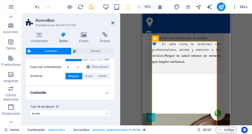
scroll to position [237, 0]
click at [40, 37] on icon at bounding box center [39, 34] width 27 height 5
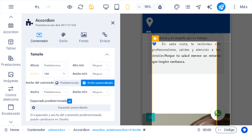
click at [68, 99] on label at bounding box center [69, 100] width 5 height 5
click at [0, 0] on input "Espaciado predeterminado" at bounding box center [0, 0] width 0 height 0
click at [68, 83] on span "Predeterminado" at bounding box center [69, 82] width 19 height 7
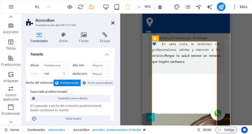
click at [112, 23] on icon at bounding box center [112, 23] width 3 height 4
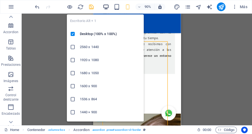
click at [103, 8] on icon "button" at bounding box center [106, 7] width 6 height 6
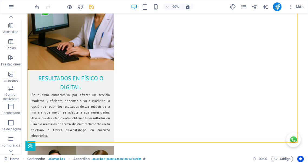
scroll to position [75, 0]
drag, startPoint x: 265, startPoint y: 14, endPoint x: 213, endPoint y: 145, distance: 141.1
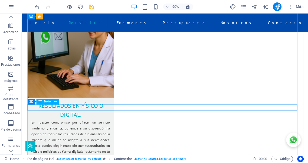
scroll to position [1023, 0]
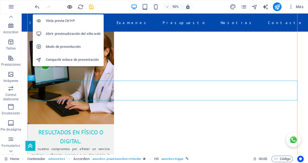
click at [69, 5] on icon "button" at bounding box center [70, 7] width 6 height 6
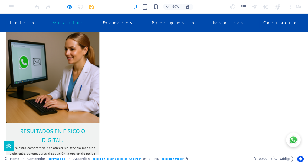
scroll to position [973, 0]
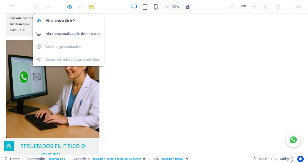
click at [70, 8] on icon "button" at bounding box center [70, 7] width 6 height 6
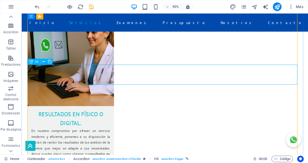
scroll to position [1034, 0]
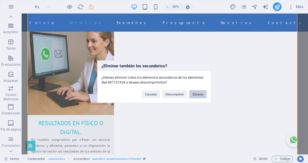
click at [197, 96] on button "Eliminar" at bounding box center [197, 94] width 17 height 8
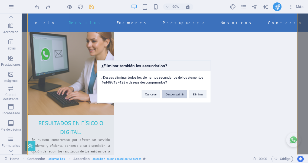
click at [171, 94] on button "Descomprimir" at bounding box center [174, 94] width 25 height 8
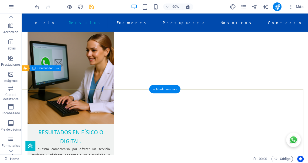
scroll to position [1004, 0]
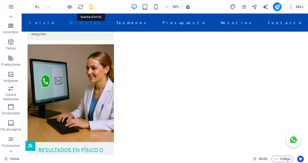
click at [90, 9] on icon "save" at bounding box center [91, 7] width 6 height 6
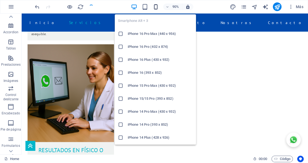
click at [155, 7] on icon "button" at bounding box center [156, 7] width 6 height 6
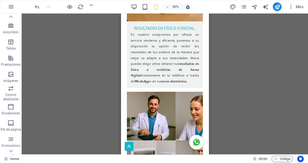
click at [254, 79] on div "Arrastra aquí para reemplazar el contenido existente. Si quieres crear un eleme…" at bounding box center [165, 84] width 287 height 141
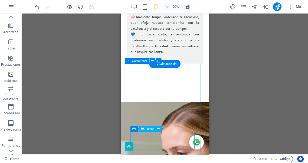
scroll to position [1568, 0]
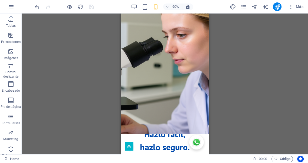
scroll to position [103, 0]
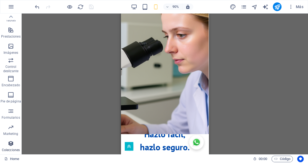
click at [11, 145] on icon "button" at bounding box center [11, 144] width 7 height 7
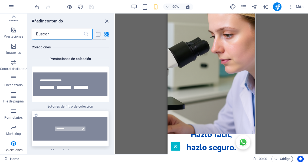
scroll to position [10496, 0]
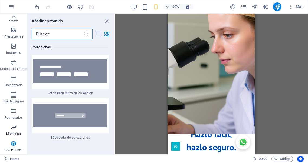
click at [16, 132] on p "Marketing" at bounding box center [13, 134] width 15 height 4
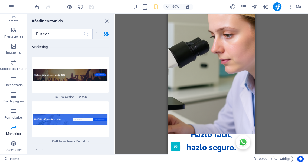
scroll to position [9945, 0]
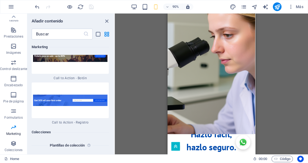
click at [139, 110] on div "Arrastra aquí para reemplazar el contenido existente. Si quieres crear un eleme…" at bounding box center [211, 84] width 193 height 141
drag, startPoint x: 106, startPoint y: 21, endPoint x: 9, endPoint y: 37, distance: 98.0
click at [106, 21] on icon "close panel" at bounding box center [107, 21] width 6 height 6
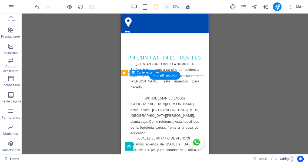
scroll to position [1888, 0]
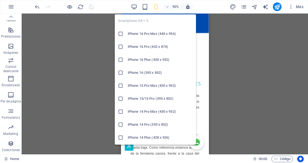
click at [156, 7] on icon "button" at bounding box center [156, 7] width 6 height 6
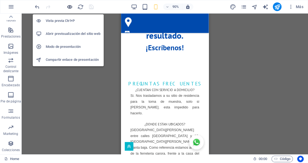
click at [69, 7] on icon "button" at bounding box center [70, 7] width 6 height 6
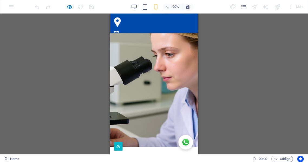
scroll to position [1630, 0]
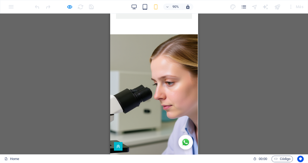
scroll to position [1626, 0]
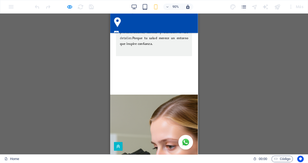
scroll to position [1566, 0]
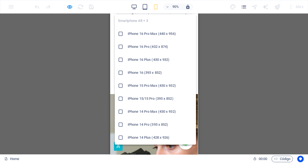
click at [154, 8] on icon "button" at bounding box center [156, 7] width 6 height 6
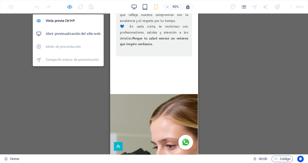
click at [68, 7] on icon "button" at bounding box center [70, 7] width 6 height 6
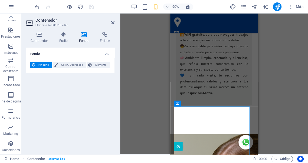
scroll to position [1514, 0]
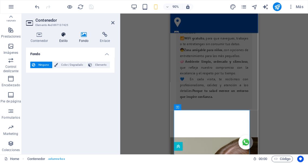
click at [64, 41] on h4 "Estilo" at bounding box center [65, 37] width 20 height 11
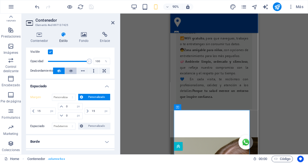
scroll to position [20, 0]
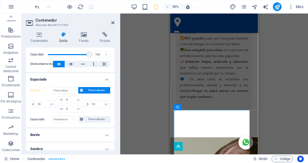
click at [92, 91] on span "Personalizado" at bounding box center [97, 90] width 24 height 7
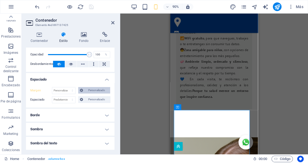
click at [91, 91] on span "Personalizado" at bounding box center [97, 90] width 24 height 7
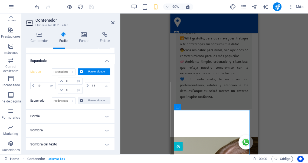
scroll to position [40, 0]
